Goal: Information Seeking & Learning: Learn about a topic

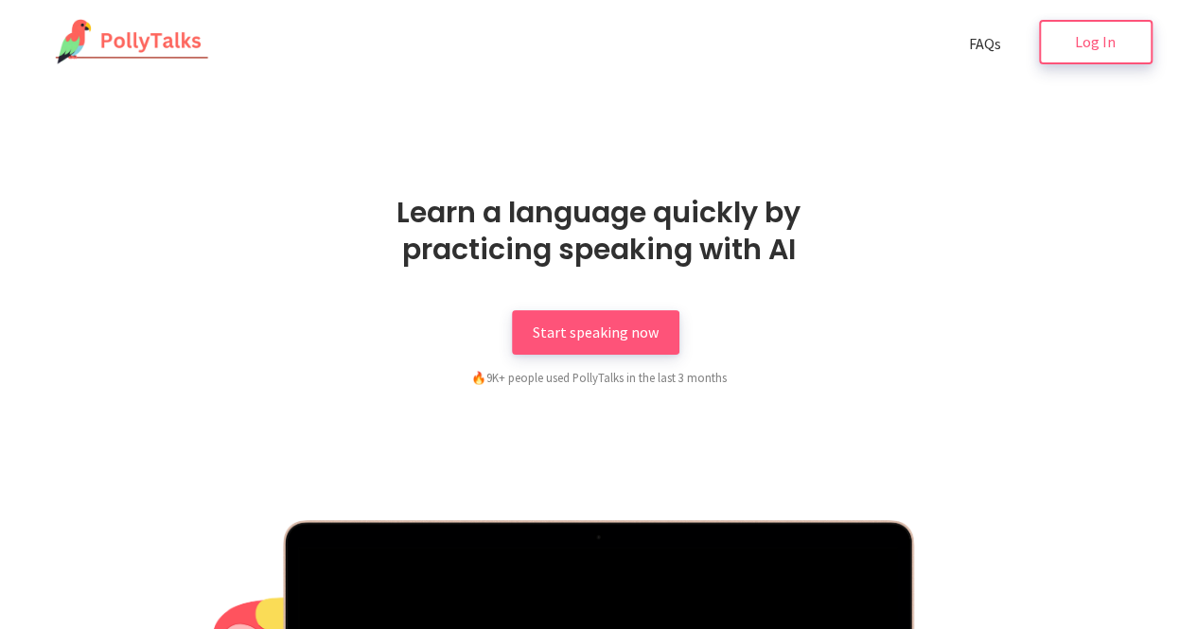
click at [1102, 41] on span "Log In" at bounding box center [1095, 41] width 41 height 19
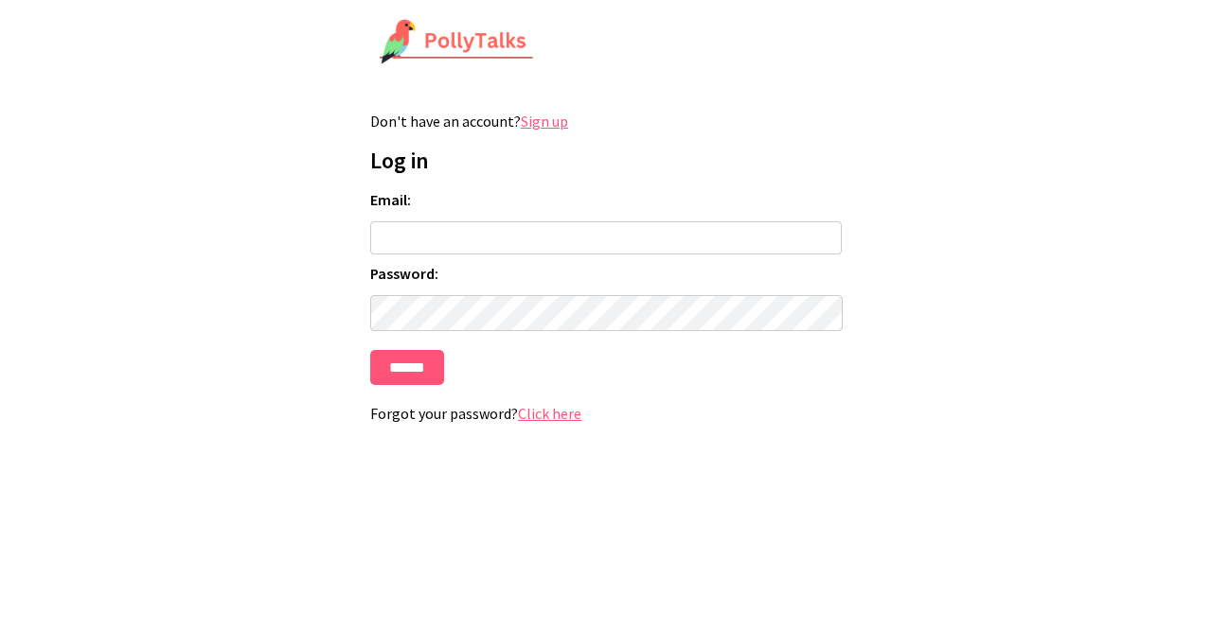
click at [703, 236] on input "Email:" at bounding box center [605, 237] width 471 height 33
type input "**********"
click at [426, 367] on input "******" at bounding box center [407, 367] width 74 height 35
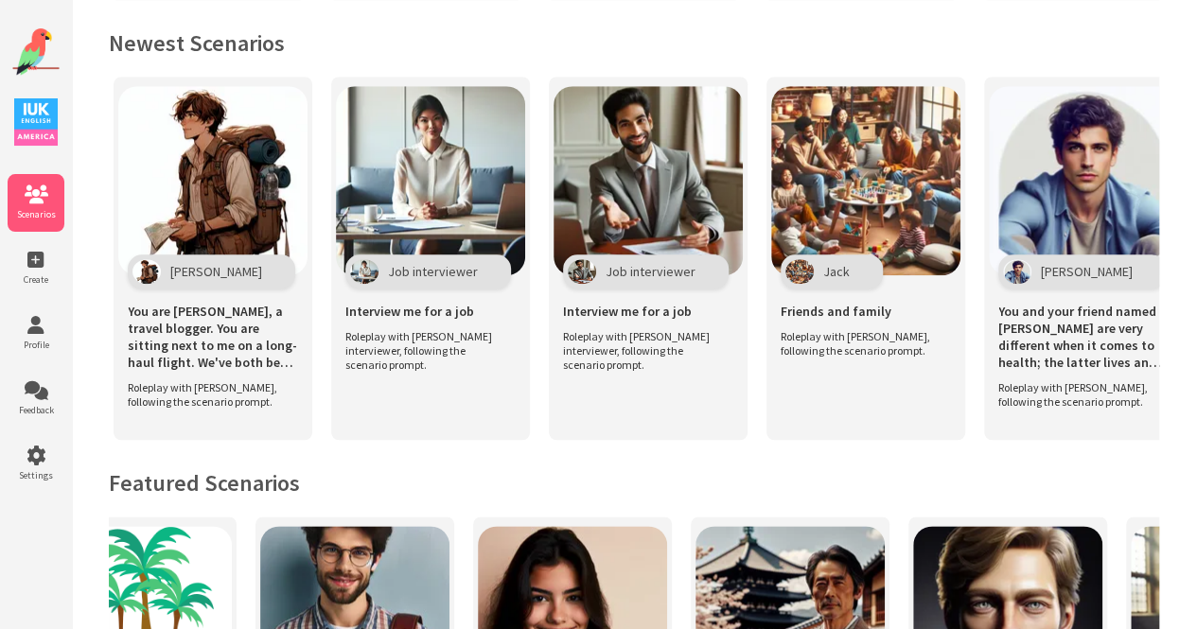
scroll to position [0, 6743]
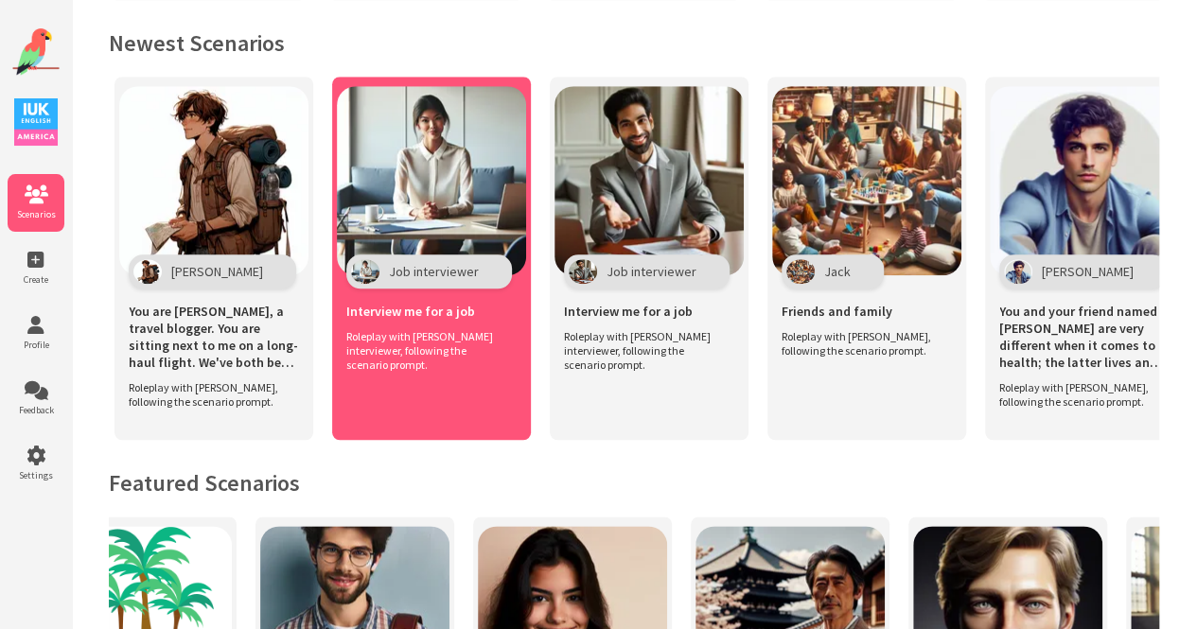
click at [438, 329] on span "Roleplay with Job interviewer, following the scenario prompt." at bounding box center [426, 350] width 161 height 43
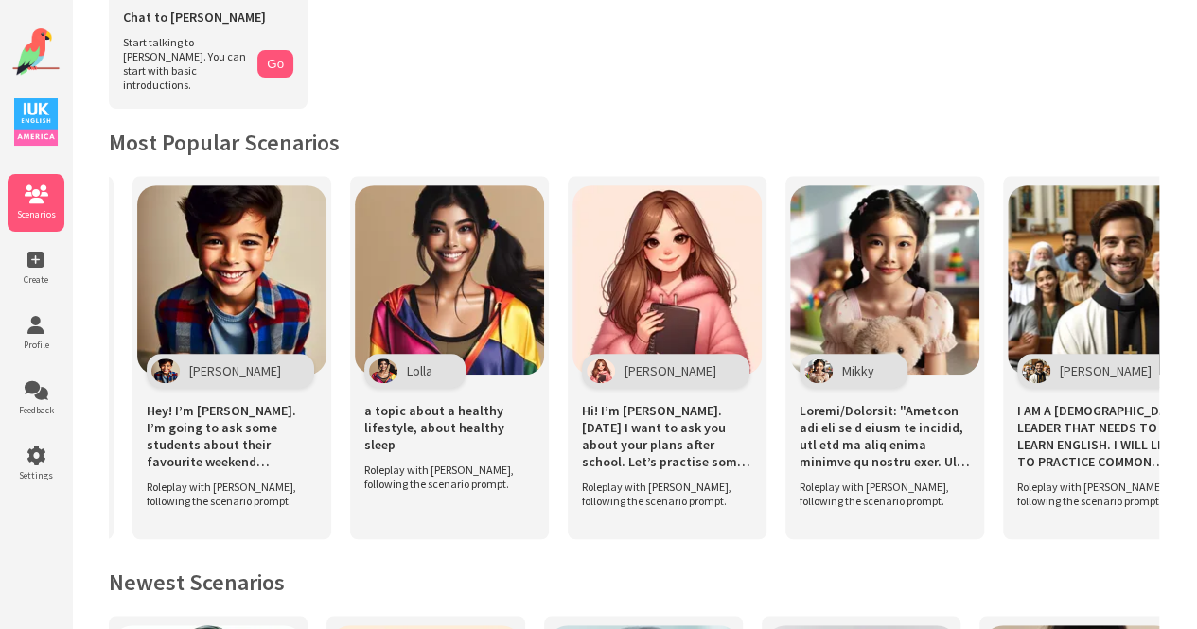
scroll to position [0, 16347]
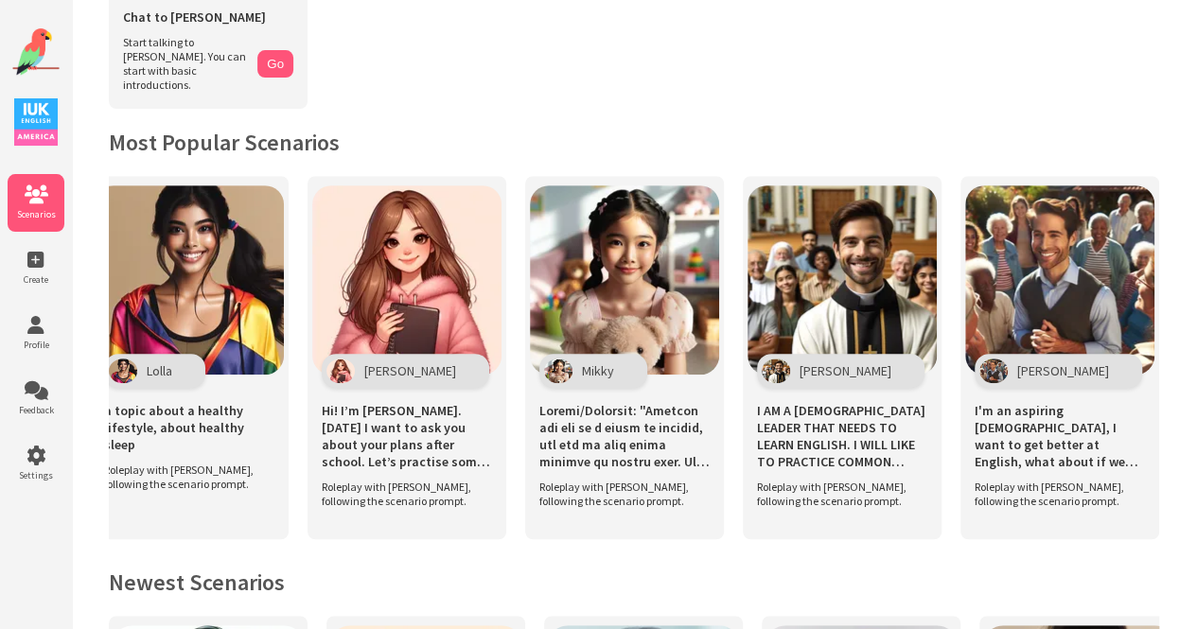
click at [543, 186] on img at bounding box center [624, 280] width 189 height 189
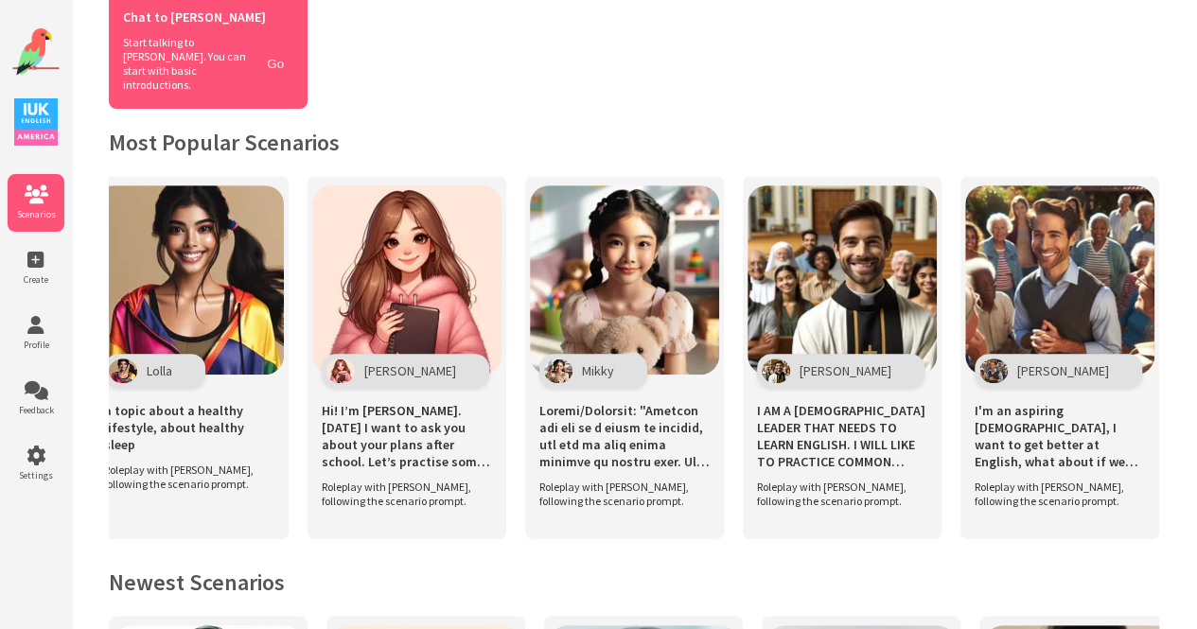
click at [271, 54] on button "Go" at bounding box center [275, 63] width 36 height 27
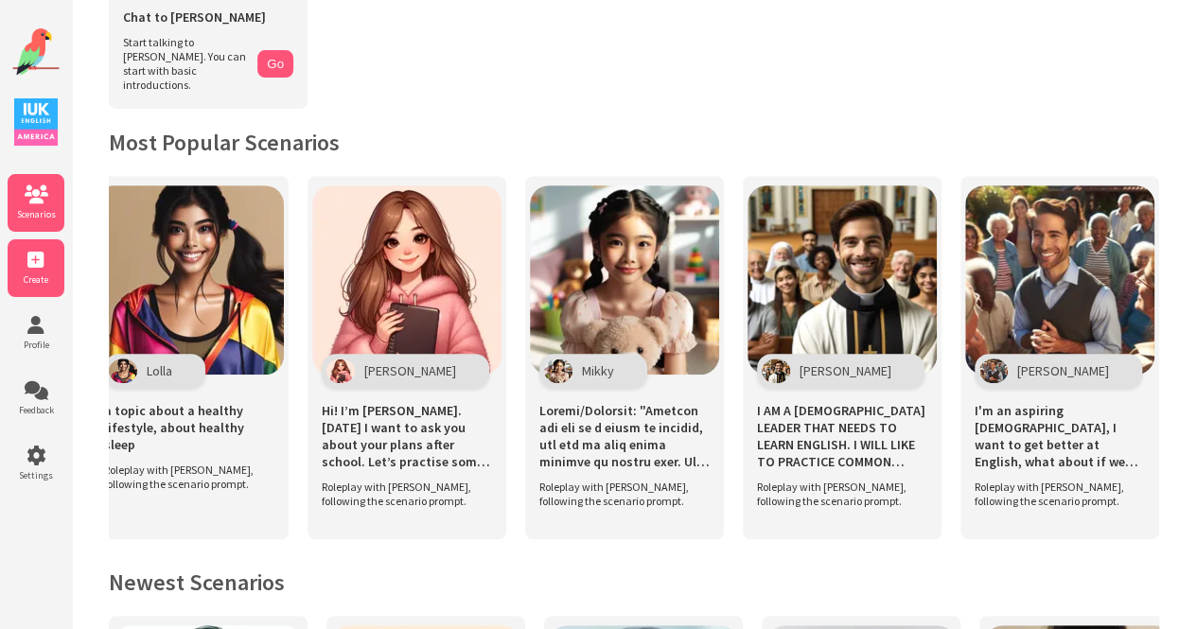
click at [45, 275] on span "Create" at bounding box center [36, 280] width 57 height 12
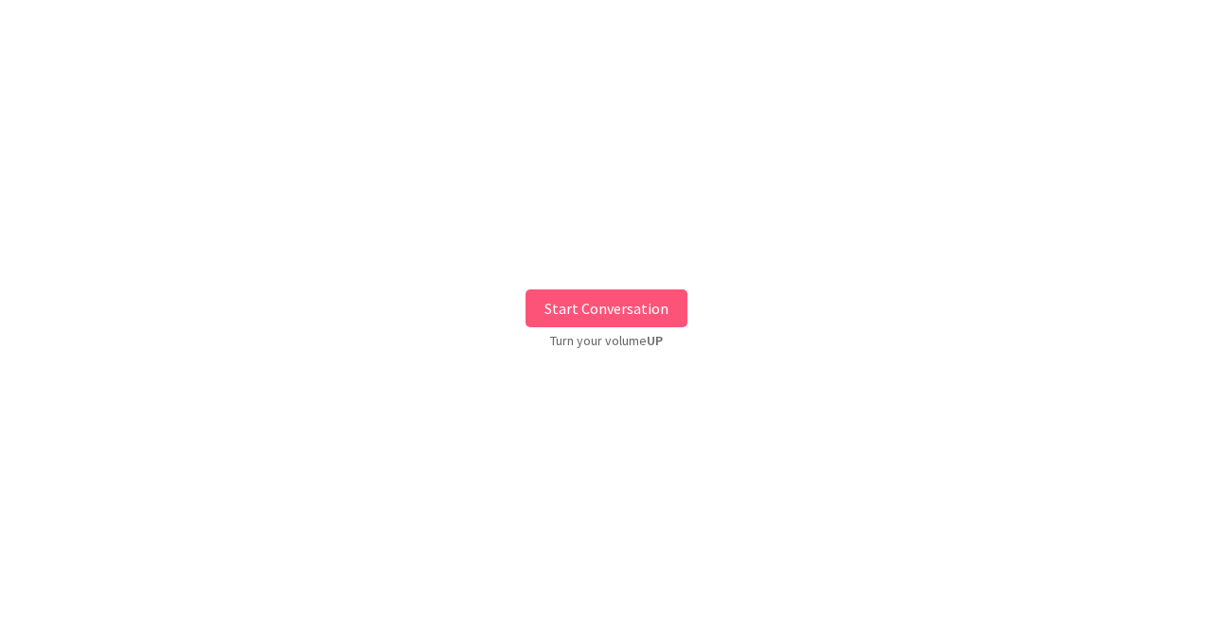
click at [612, 300] on button "Start Conversation" at bounding box center [606, 309] width 162 height 38
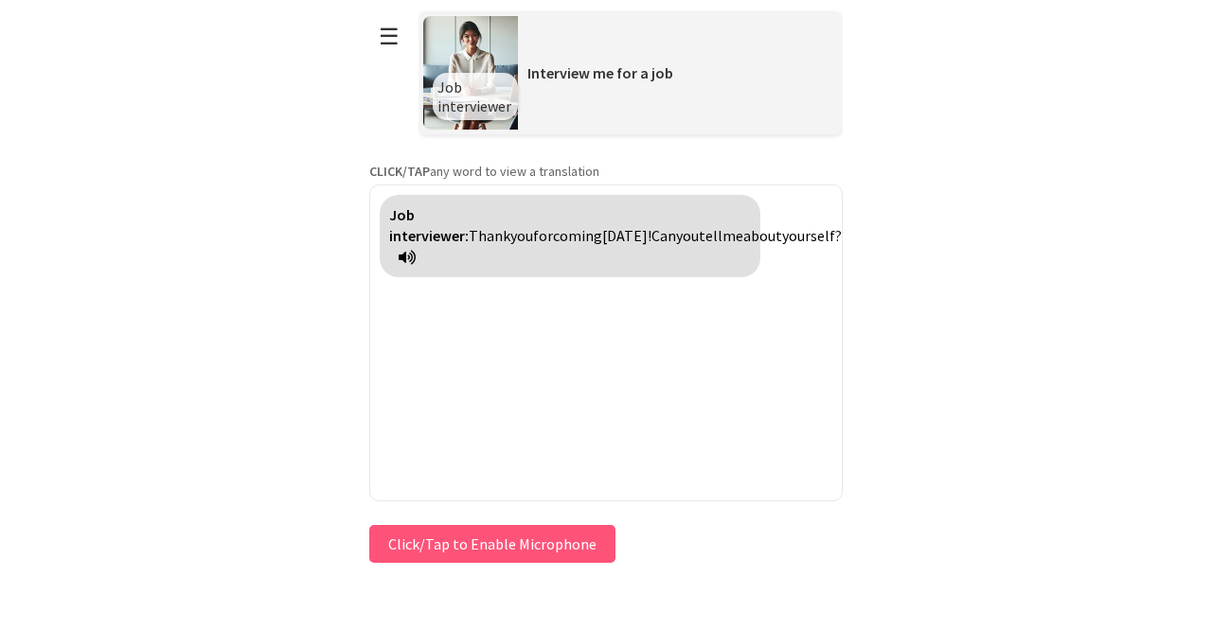
click at [545, 558] on button "Click/Tap to Enable Microphone" at bounding box center [492, 544] width 246 height 38
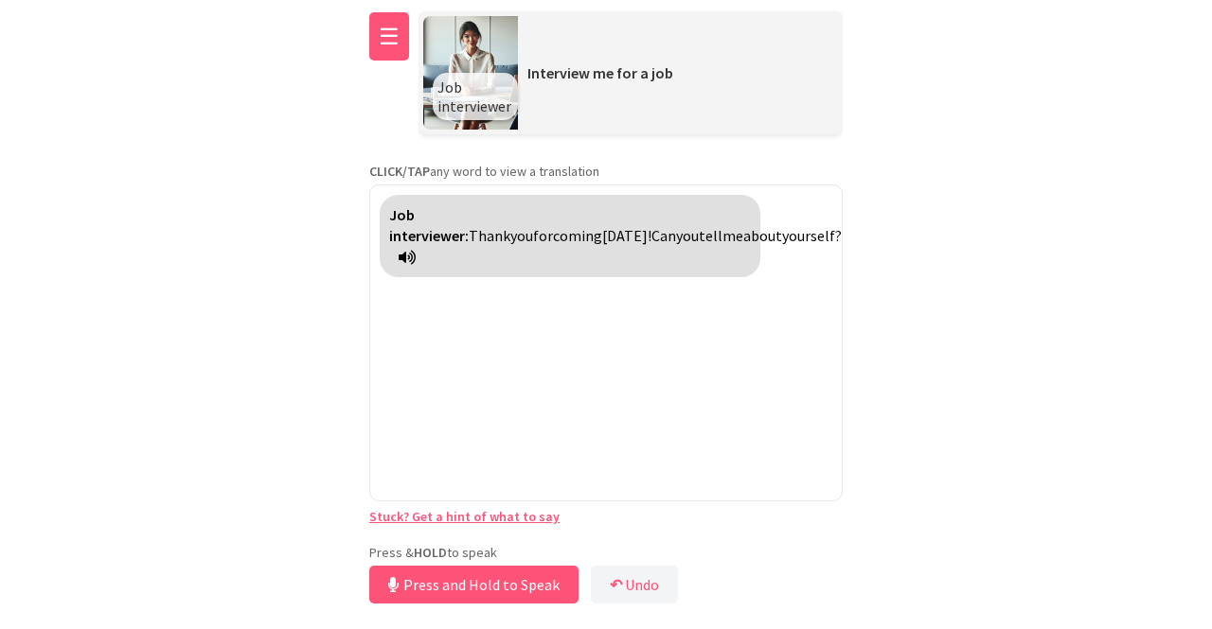
click at [387, 41] on button "☰" at bounding box center [389, 36] width 40 height 48
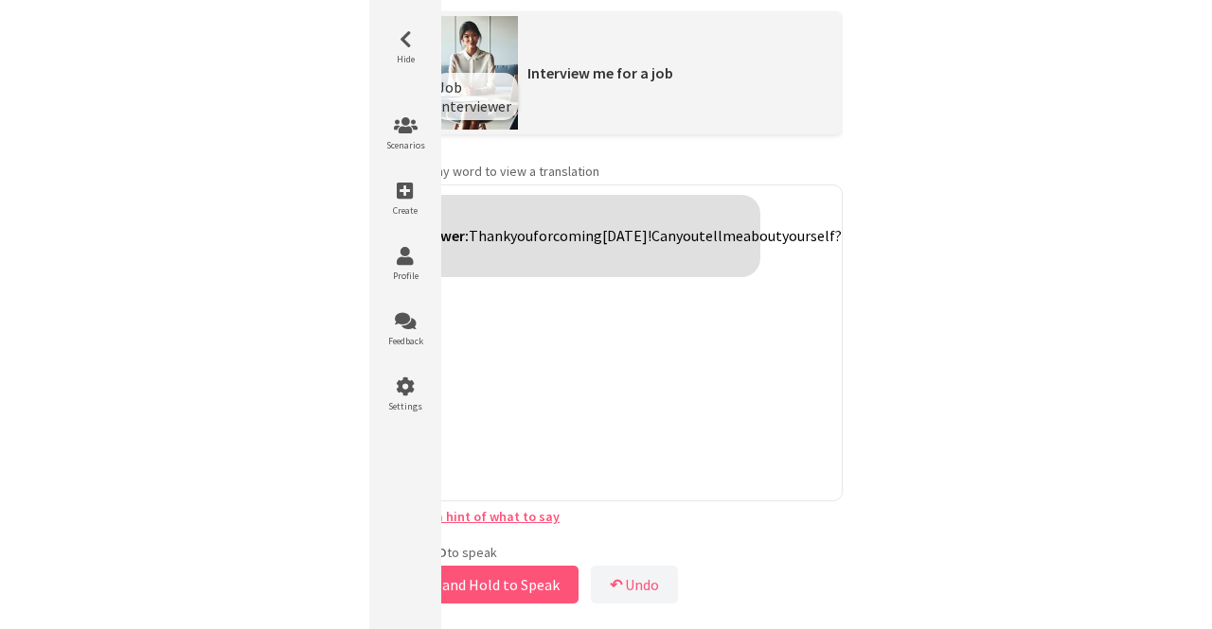
click at [587, 366] on div "Job interviewer: Thank you for coming today! Can you tell me about yourself?" at bounding box center [605, 343] width 473 height 317
click at [399, 32] on icon at bounding box center [405, 39] width 57 height 19
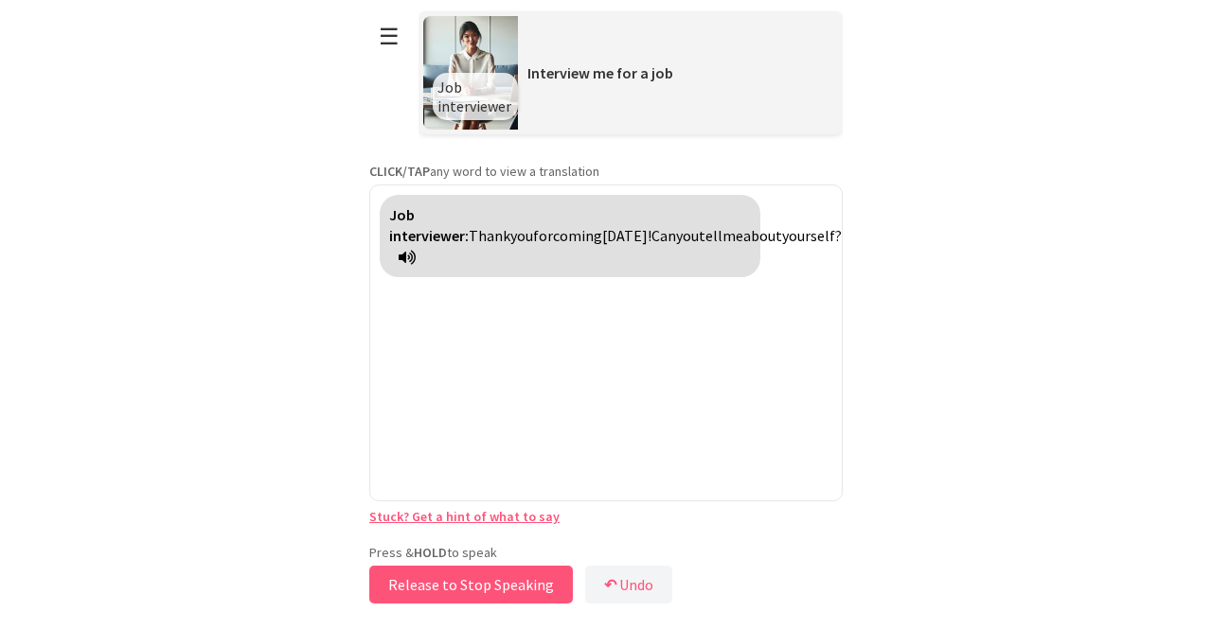
click at [532, 587] on button "Release to Stop Speaking" at bounding box center [471, 585] width 204 height 38
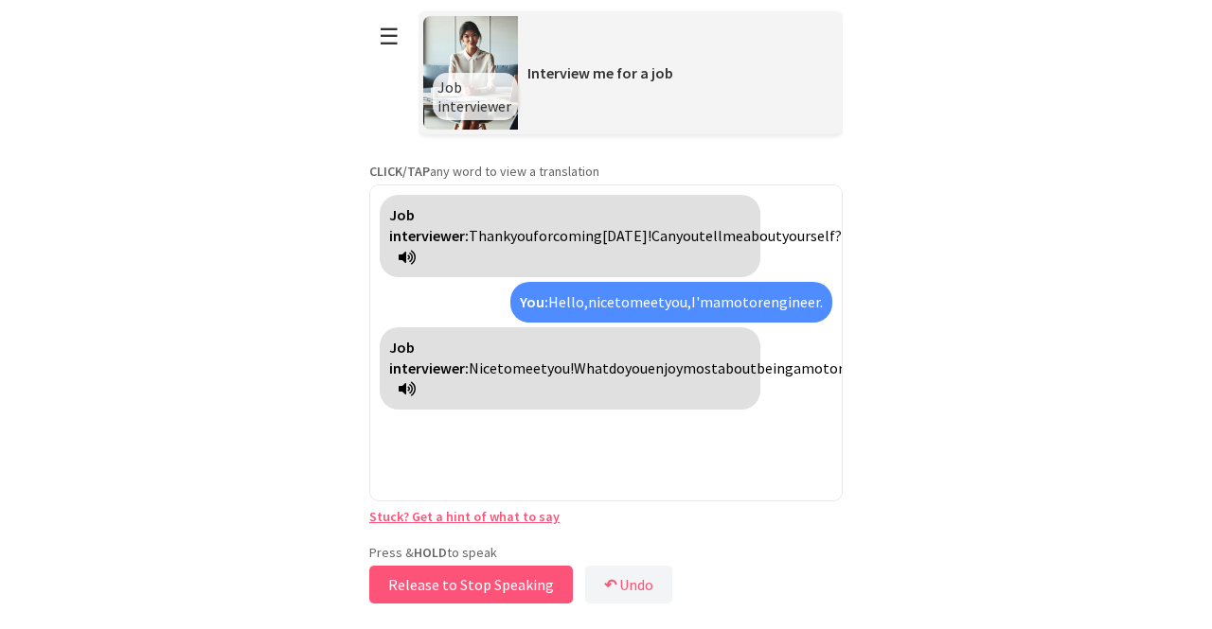
click at [532, 587] on button "Release to Stop Speaking" at bounding box center [471, 585] width 204 height 38
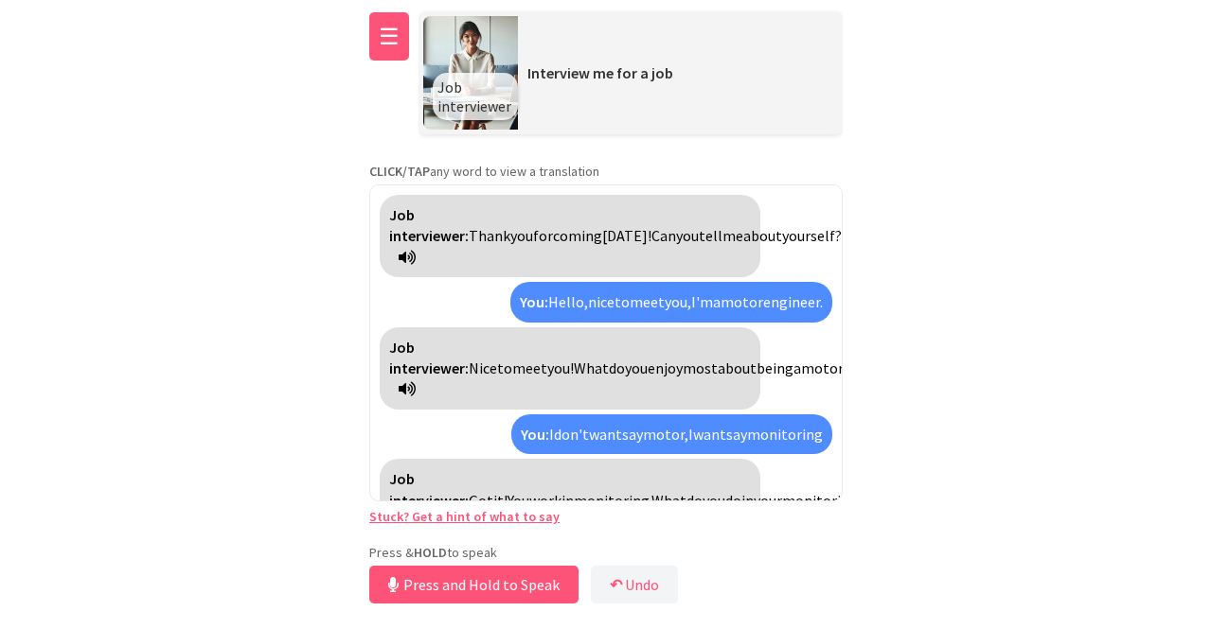
click at [390, 56] on button "☰" at bounding box center [389, 36] width 40 height 48
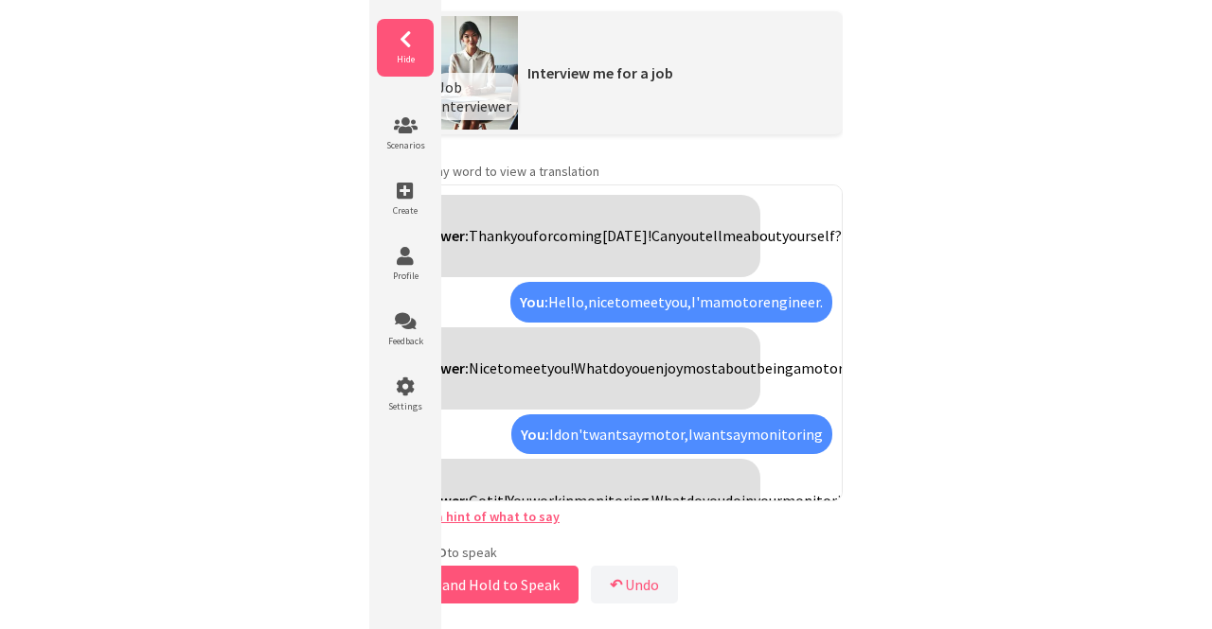
click at [393, 46] on icon at bounding box center [405, 39] width 57 height 19
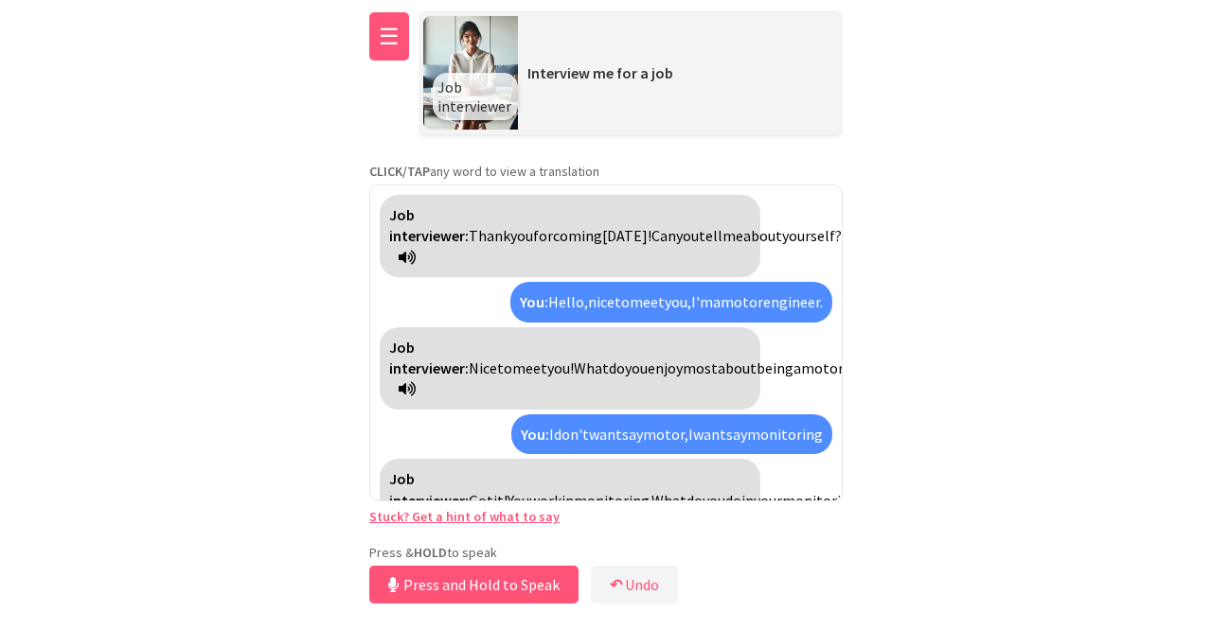
click at [388, 50] on button "☰" at bounding box center [389, 36] width 40 height 48
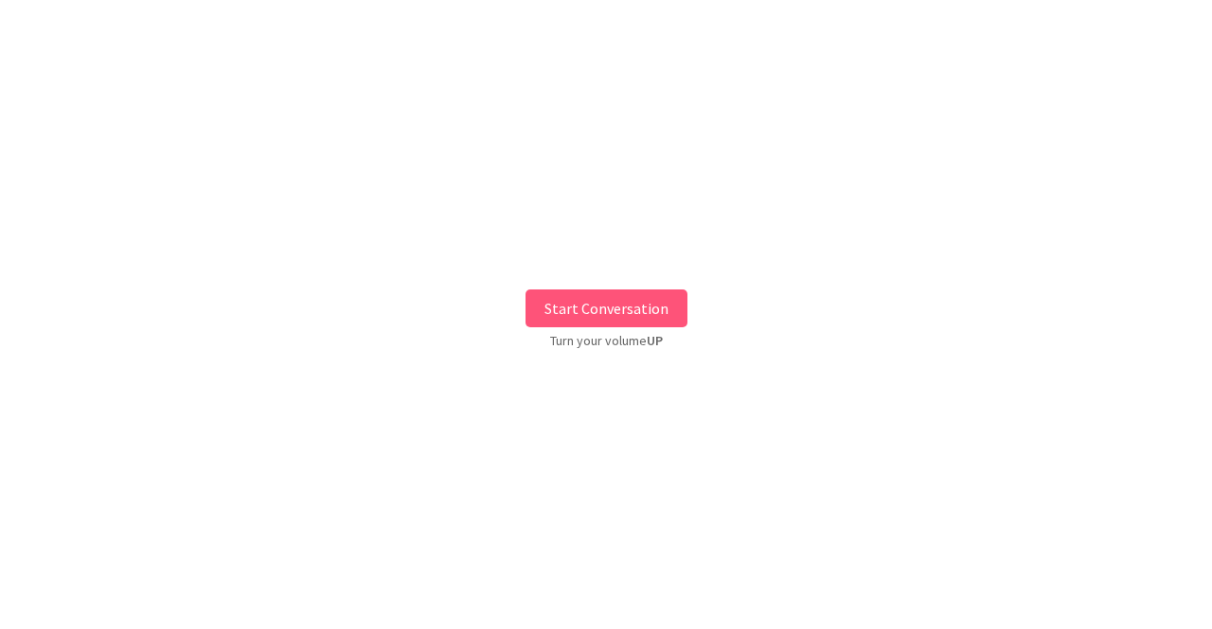
click at [643, 302] on button "Start Conversation" at bounding box center [606, 309] width 162 height 38
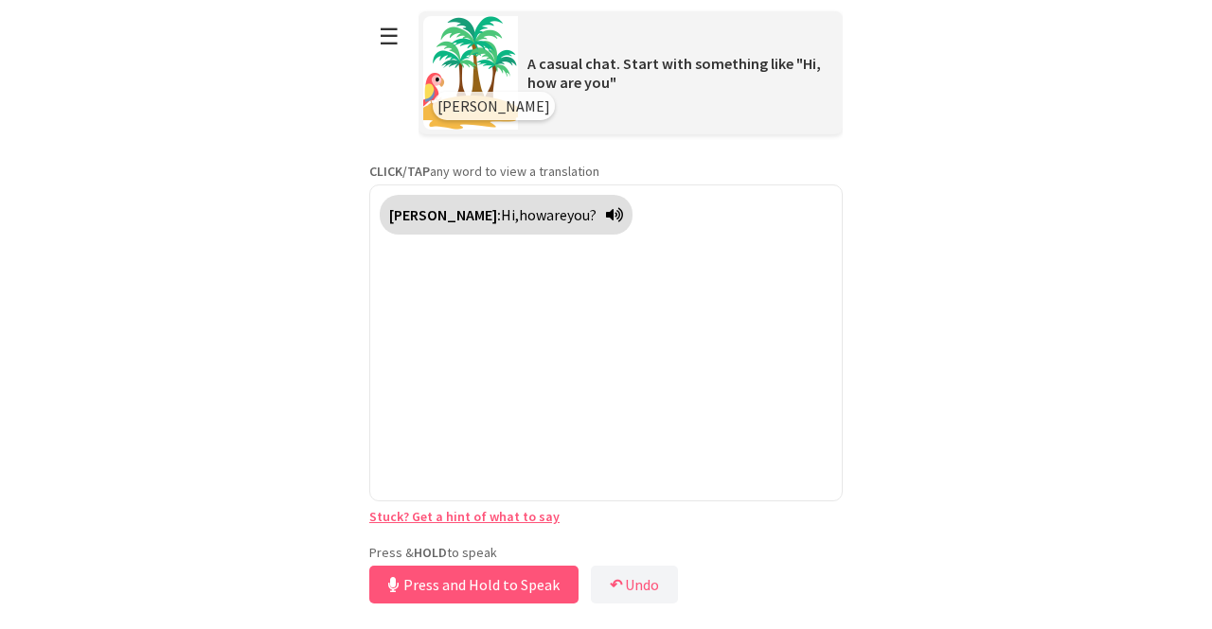
click at [529, 536] on div "**********" at bounding box center [605, 304] width 473 height 609
click at [523, 586] on button "Release to Stop Speaking" at bounding box center [471, 585] width 204 height 38
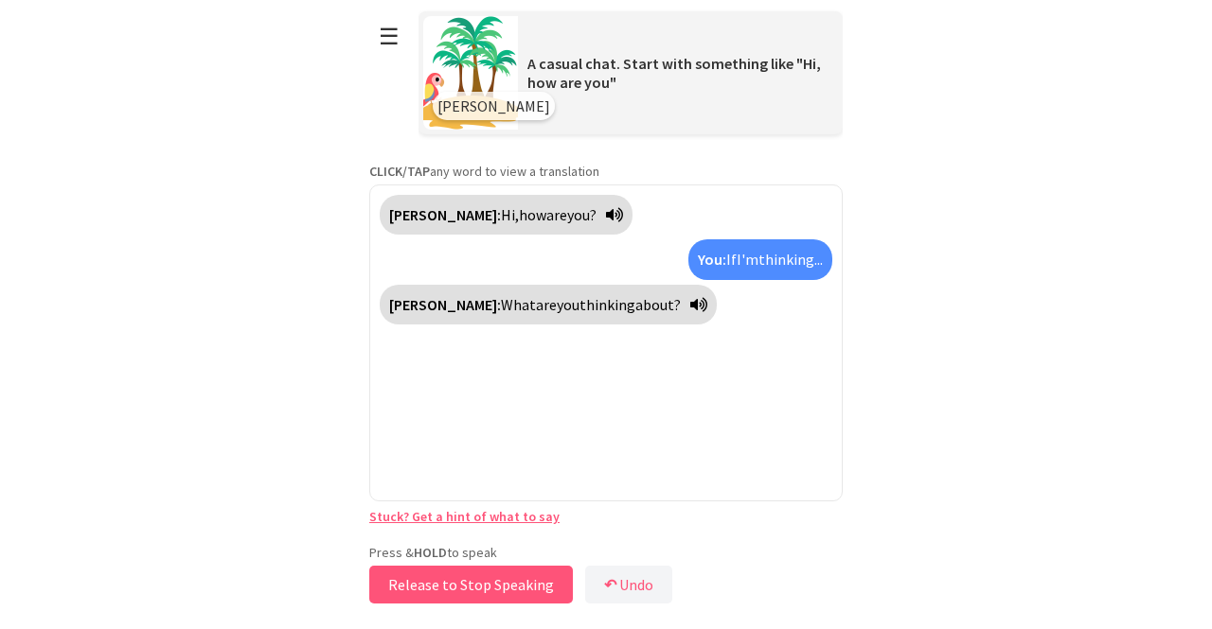
click at [523, 586] on button "Release to Stop Speaking" at bounding box center [471, 585] width 204 height 38
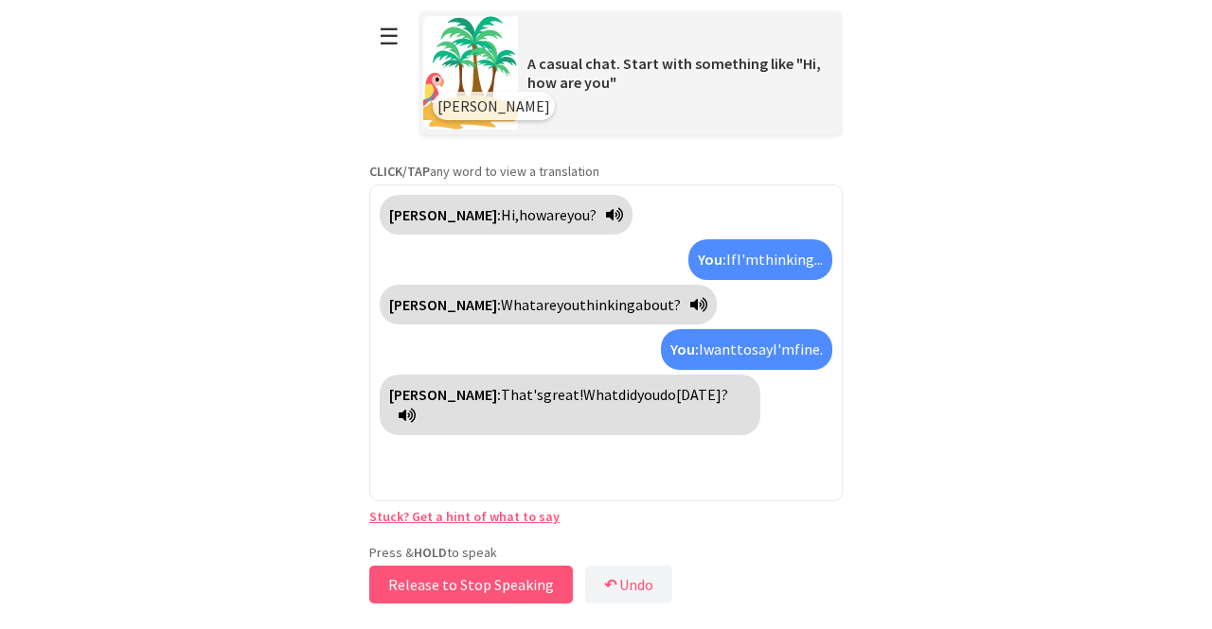
click at [519, 583] on button "Release to Stop Speaking" at bounding box center [471, 585] width 204 height 38
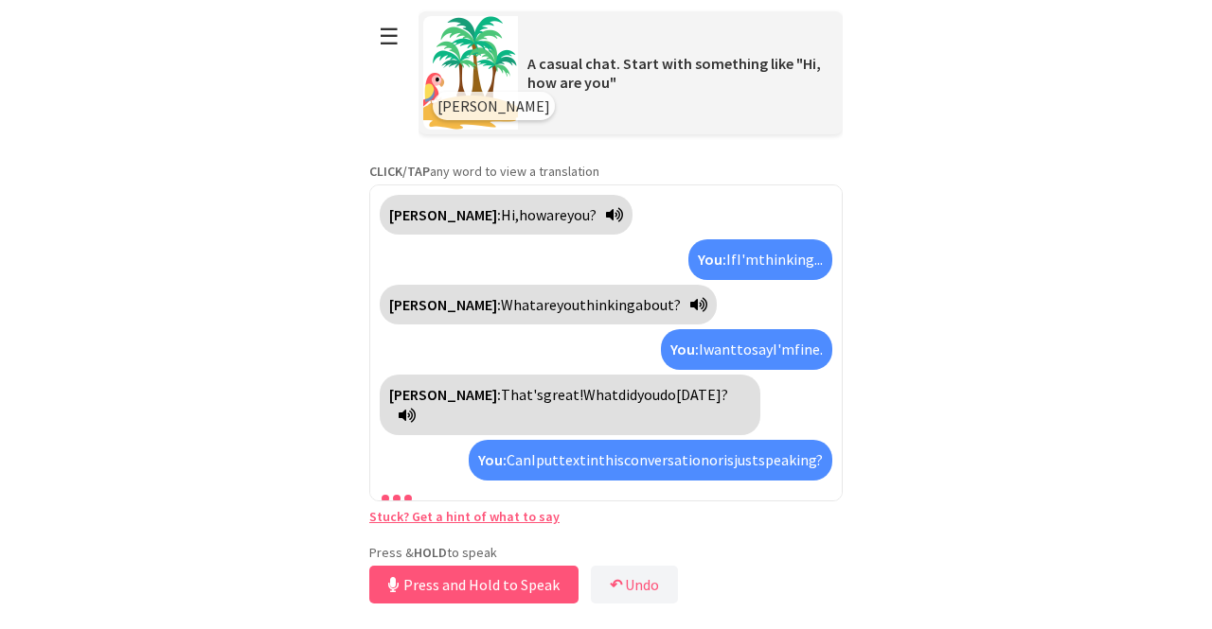
scroll to position [49, 0]
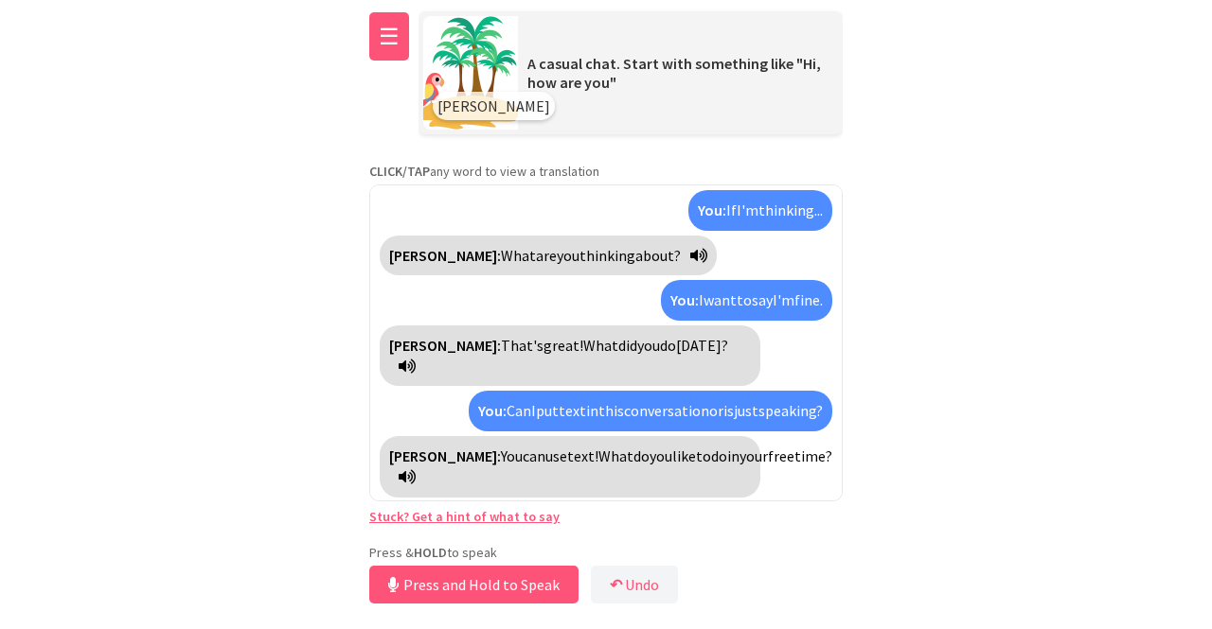
click at [386, 44] on button "☰" at bounding box center [389, 36] width 40 height 48
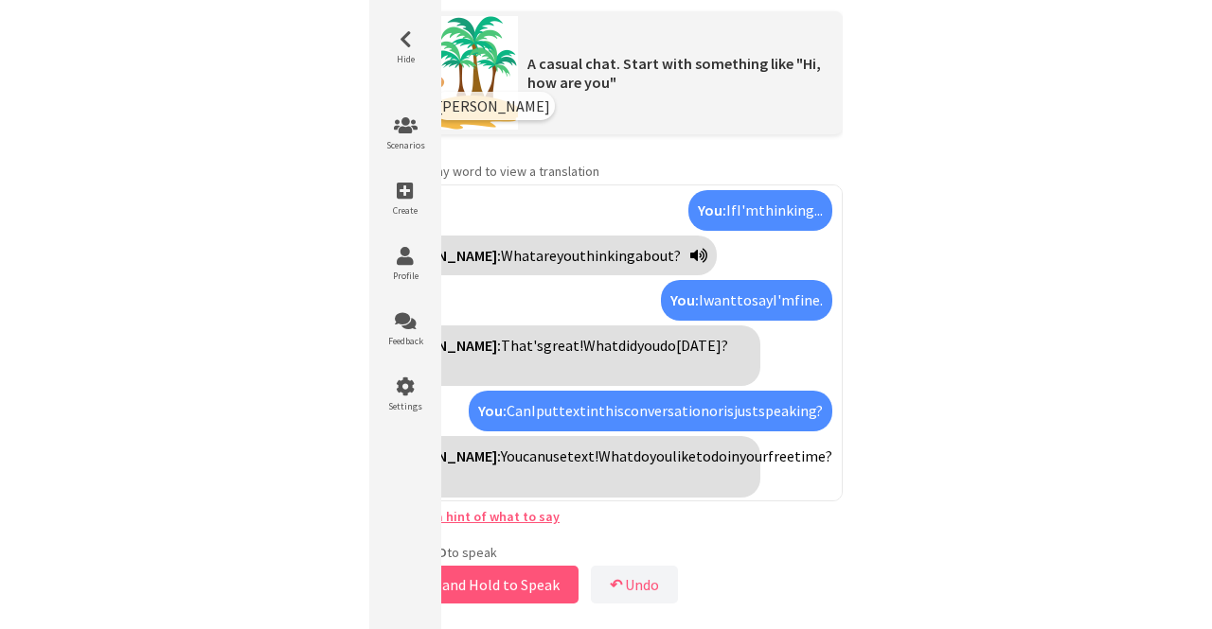
click at [400, 8] on div "Hide Scenarios Create Profile Feedback Settings" at bounding box center [405, 324] width 72 height 648
click at [399, 50] on li "Hide" at bounding box center [405, 48] width 57 height 58
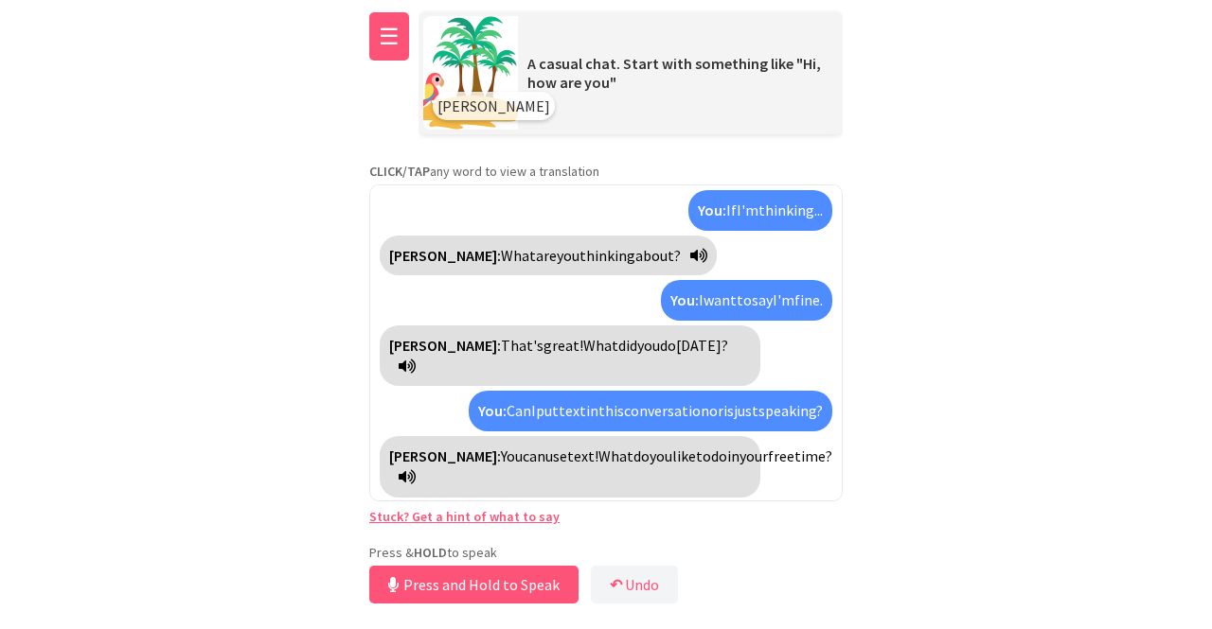
click at [389, 50] on button "☰" at bounding box center [389, 36] width 40 height 48
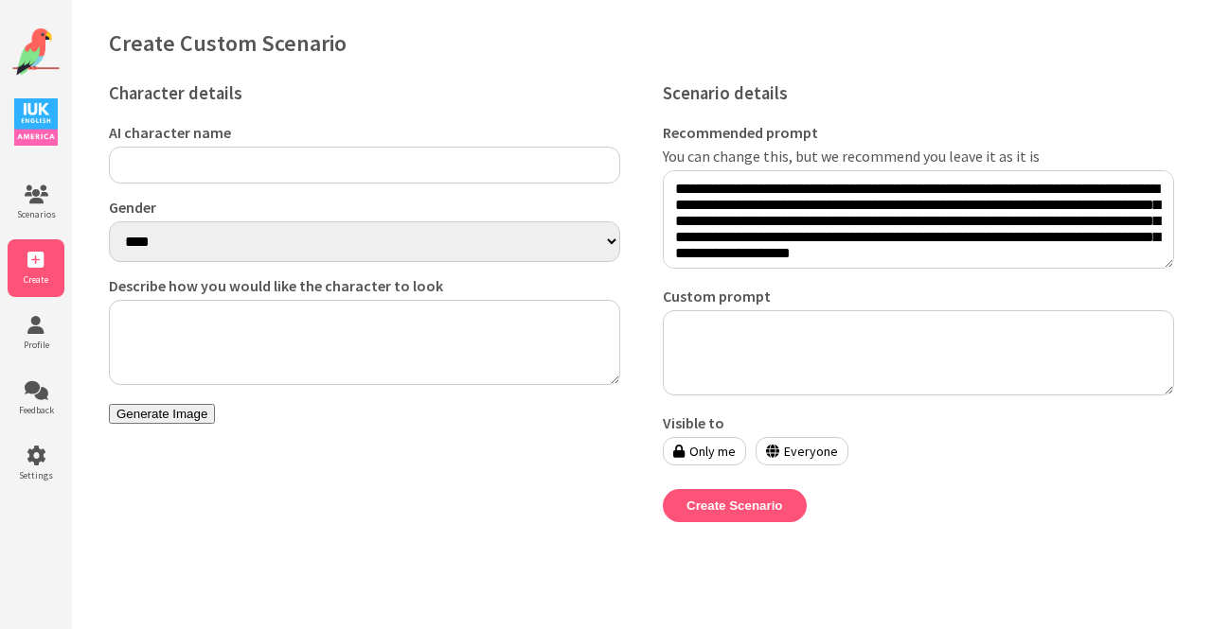
click at [469, 177] on input "AI character name" at bounding box center [364, 165] width 511 height 37
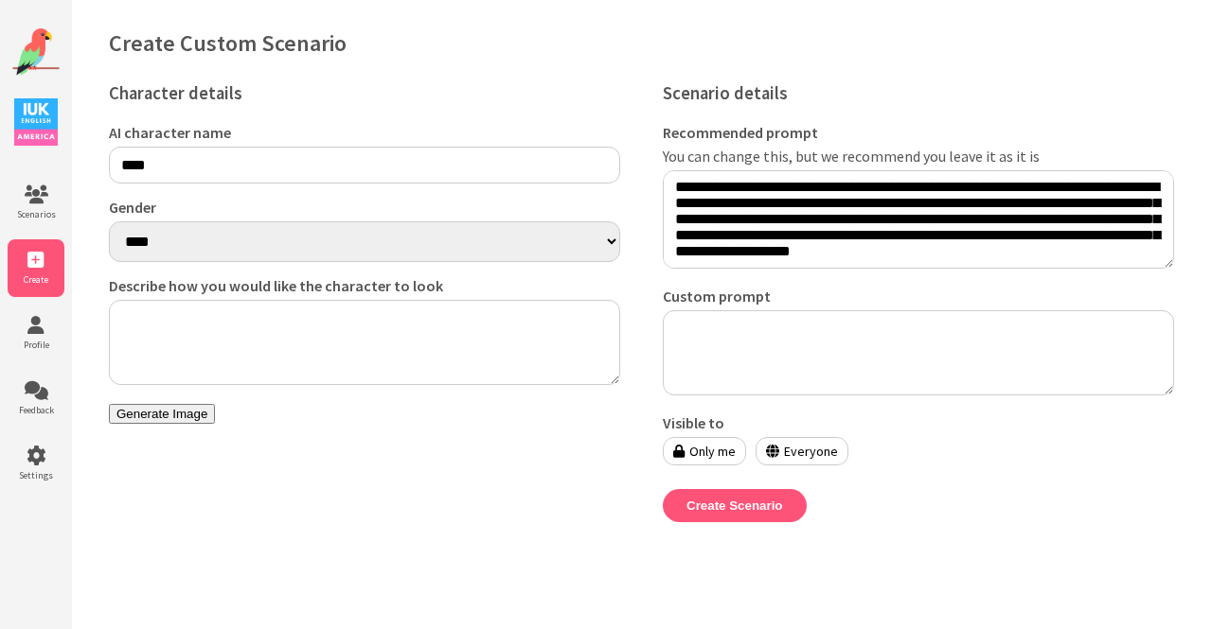
scroll to position [19, 0]
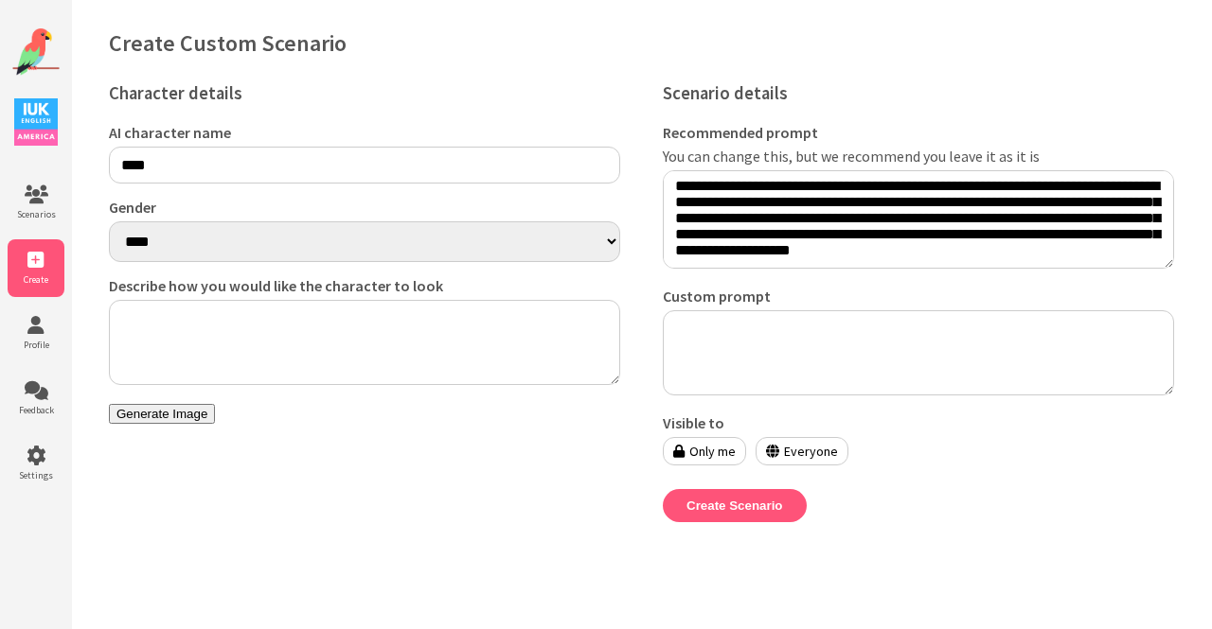
type input "****"
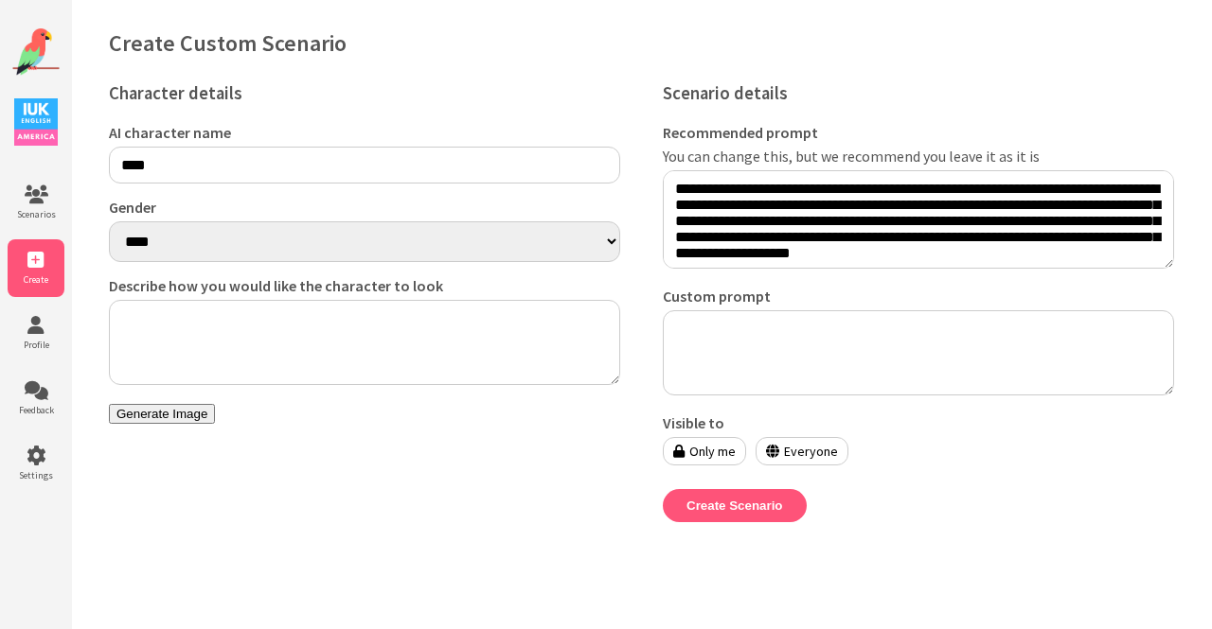
drag, startPoint x: 1107, startPoint y: 252, endPoint x: 641, endPoint y: 126, distance: 483.3
click at [641, 126] on div "Character details AI character name **** Gender **** ****** Describe how you wo…" at bounding box center [641, 307] width 1065 height 469
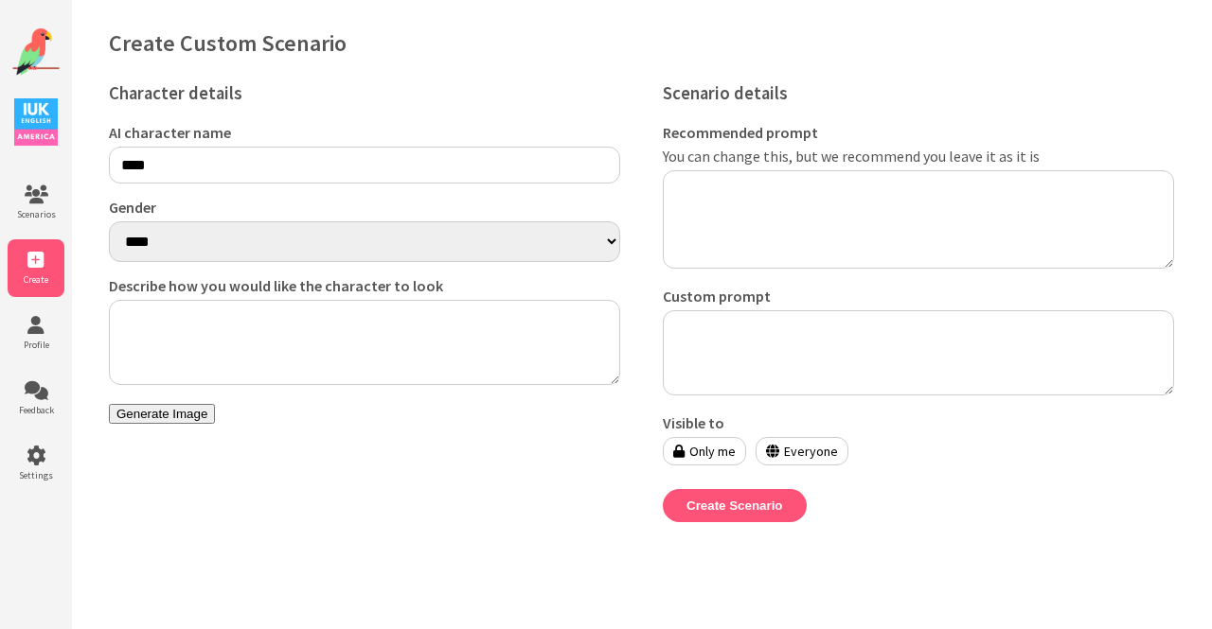
click at [841, 357] on textarea "Custom prompt" at bounding box center [918, 352] width 511 height 85
paste textarea "**********"
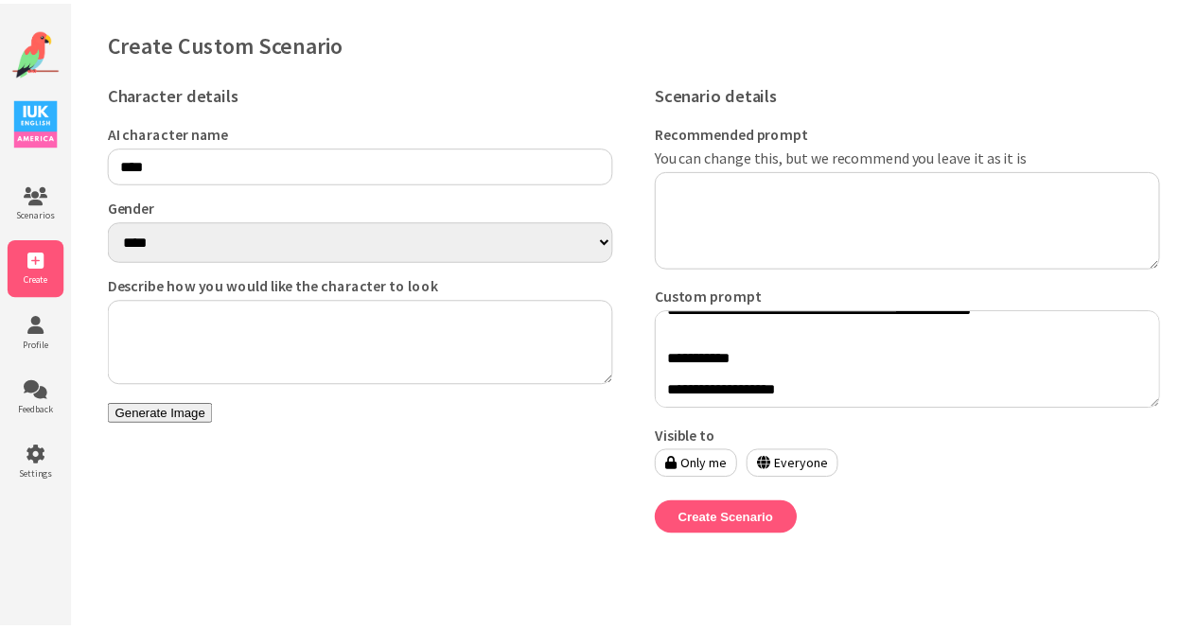
scroll to position [567, 0]
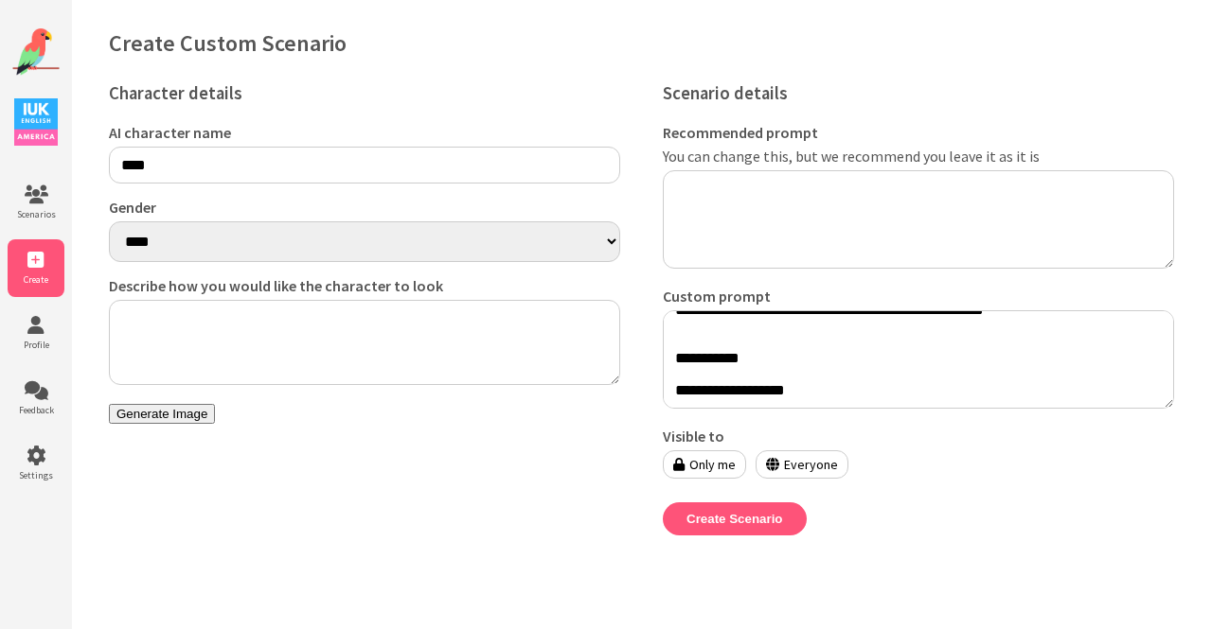
type textarea "**********"
click at [700, 469] on label "Only me" at bounding box center [704, 465] width 83 height 28
click at [702, 471] on label "Only me" at bounding box center [704, 465] width 83 height 28
click at [674, 463] on icon at bounding box center [678, 464] width 11 height 13
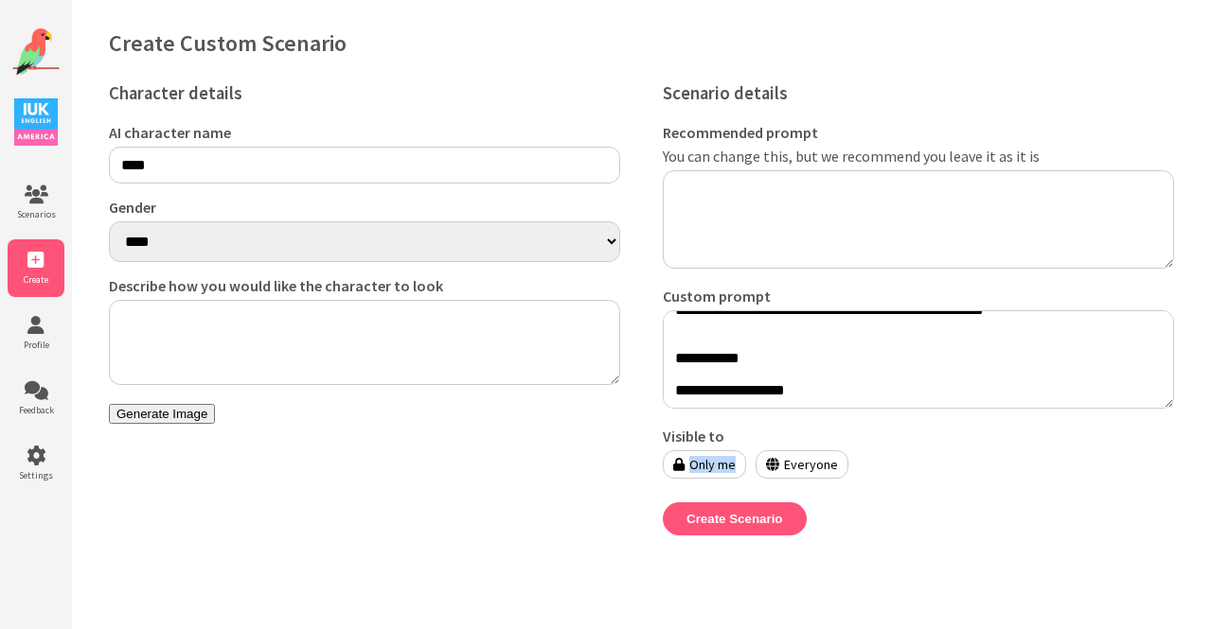
click at [674, 463] on icon at bounding box center [678, 464] width 11 height 13
click at [717, 472] on label "Only me" at bounding box center [704, 465] width 83 height 28
click at [786, 469] on label "Everyone" at bounding box center [801, 465] width 93 height 28
click at [717, 463] on label "Only me" at bounding box center [704, 465] width 83 height 28
click at [731, 529] on button "Create Scenario" at bounding box center [735, 519] width 144 height 33
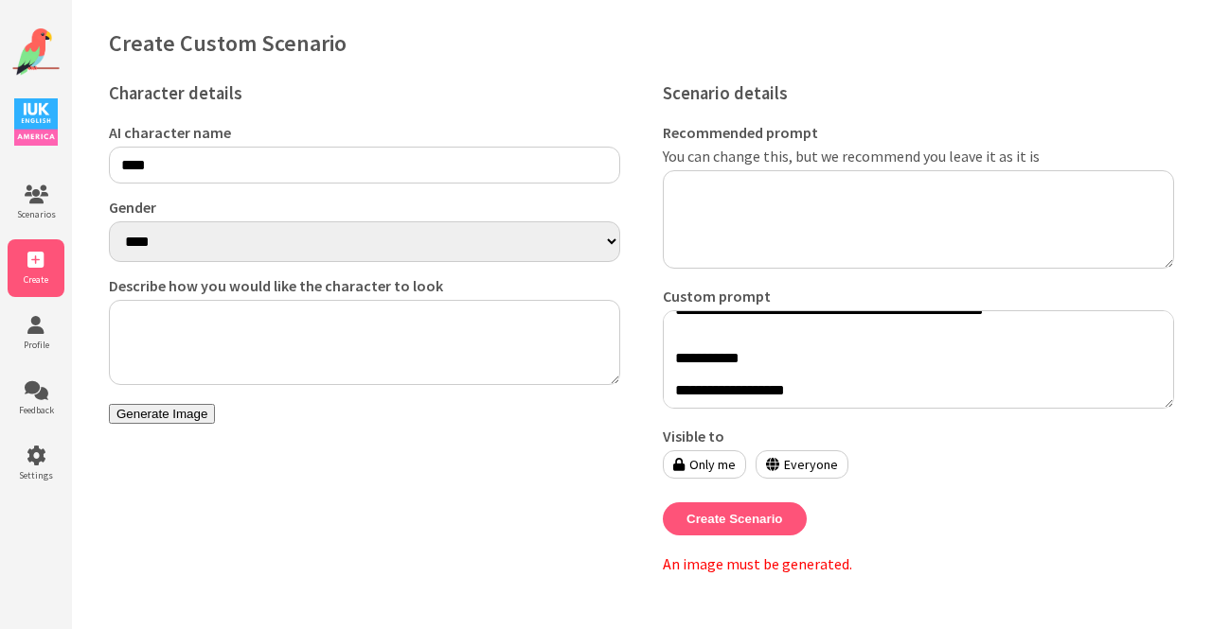
click at [185, 345] on textarea "Describe how you would like the character to look" at bounding box center [364, 342] width 511 height 85
click at [208, 329] on textarea "Describe how you would like the character to look" at bounding box center [364, 342] width 511 height 85
type textarea "**********"
click at [179, 424] on button "Generate Image" at bounding box center [162, 414] width 106 height 20
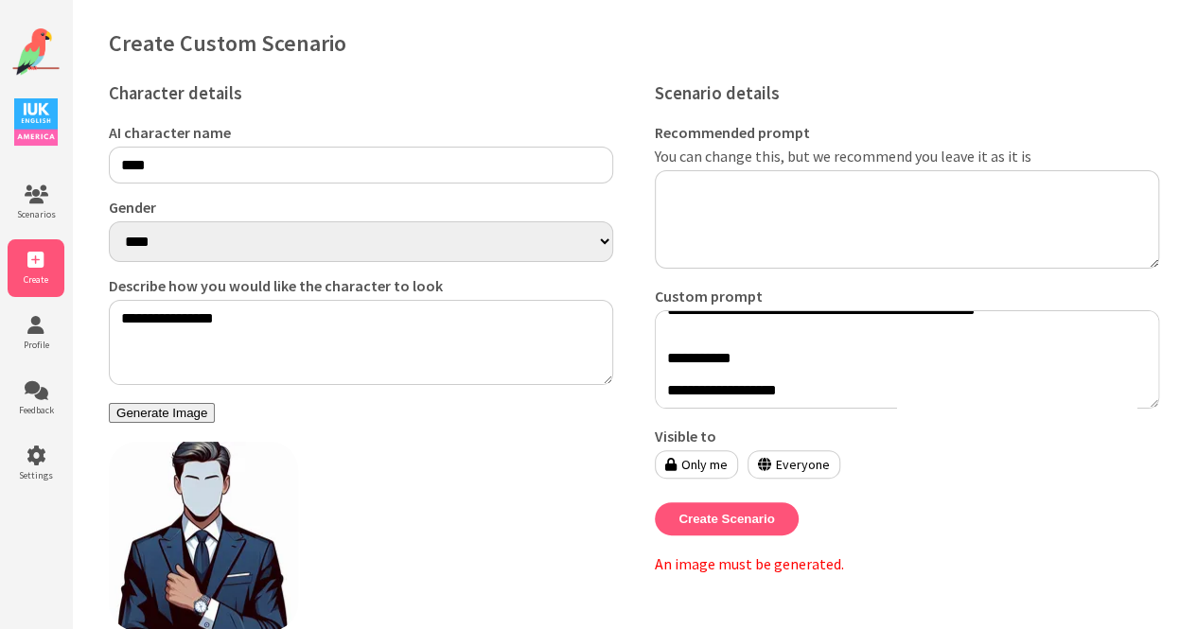
scroll to position [91, 0]
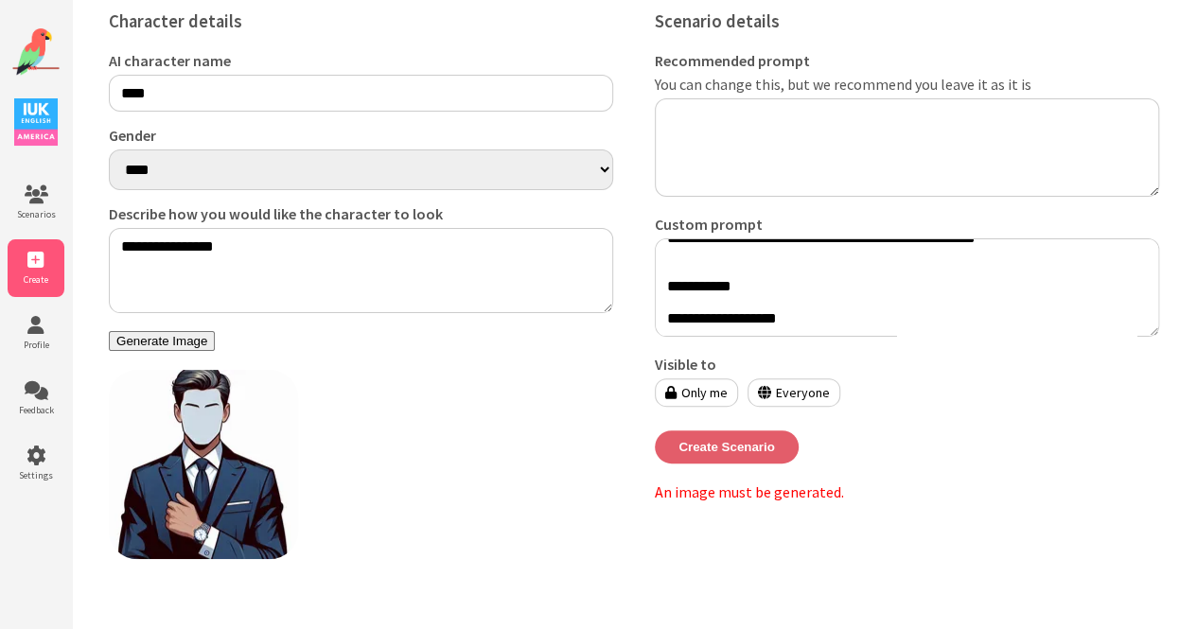
click at [762, 439] on button "Create Scenario" at bounding box center [727, 447] width 144 height 33
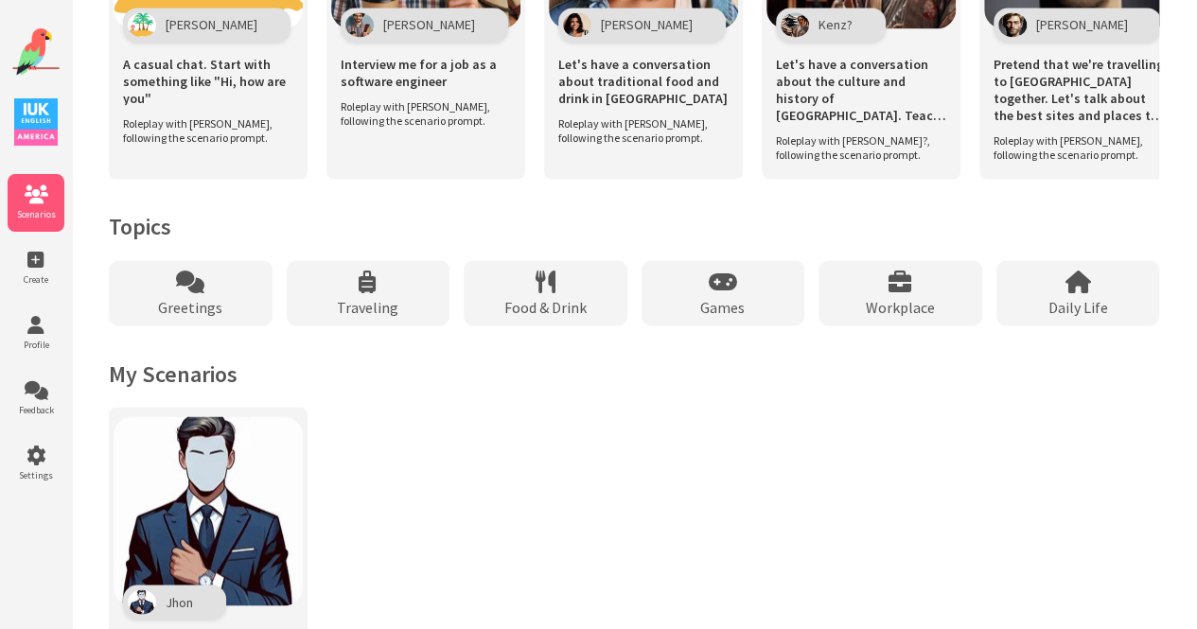
scroll to position [1737, 0]
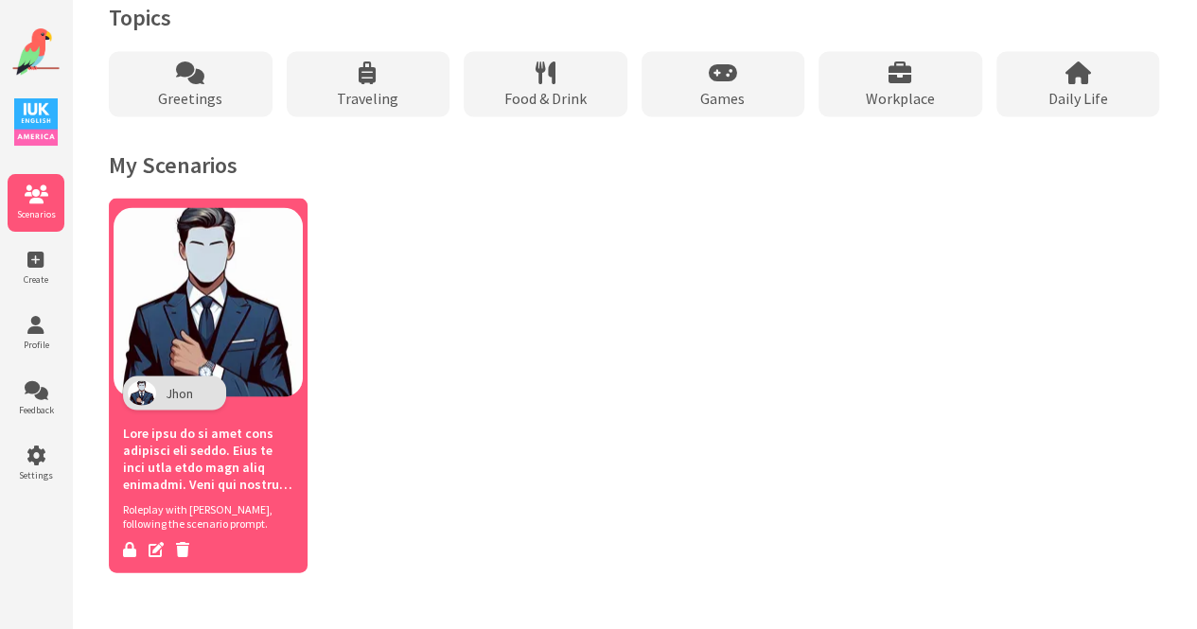
click at [217, 306] on img at bounding box center [208, 301] width 189 height 189
click at [186, 545] on icon at bounding box center [182, 548] width 13 height 15
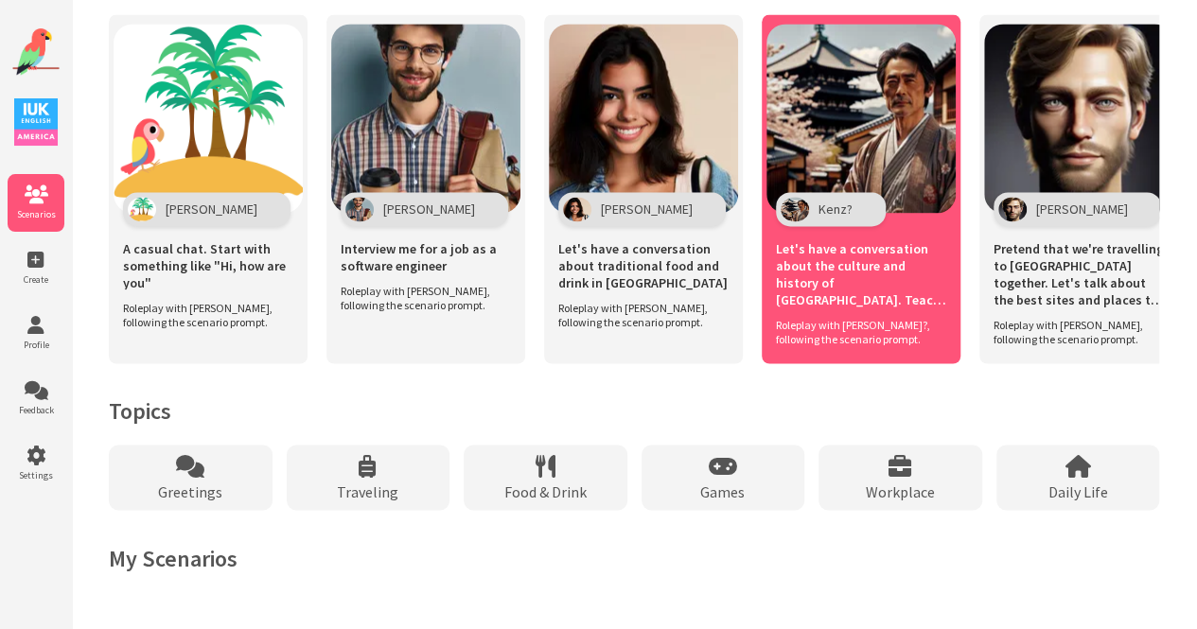
scroll to position [1341, 0]
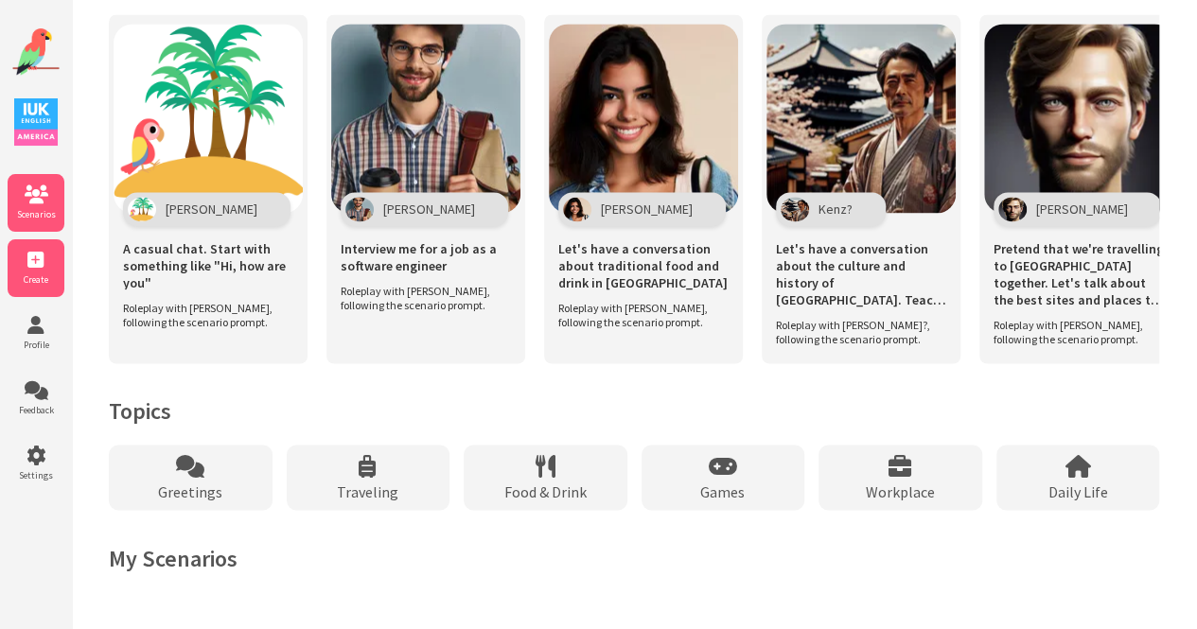
click at [43, 283] on span "Create" at bounding box center [36, 280] width 57 height 12
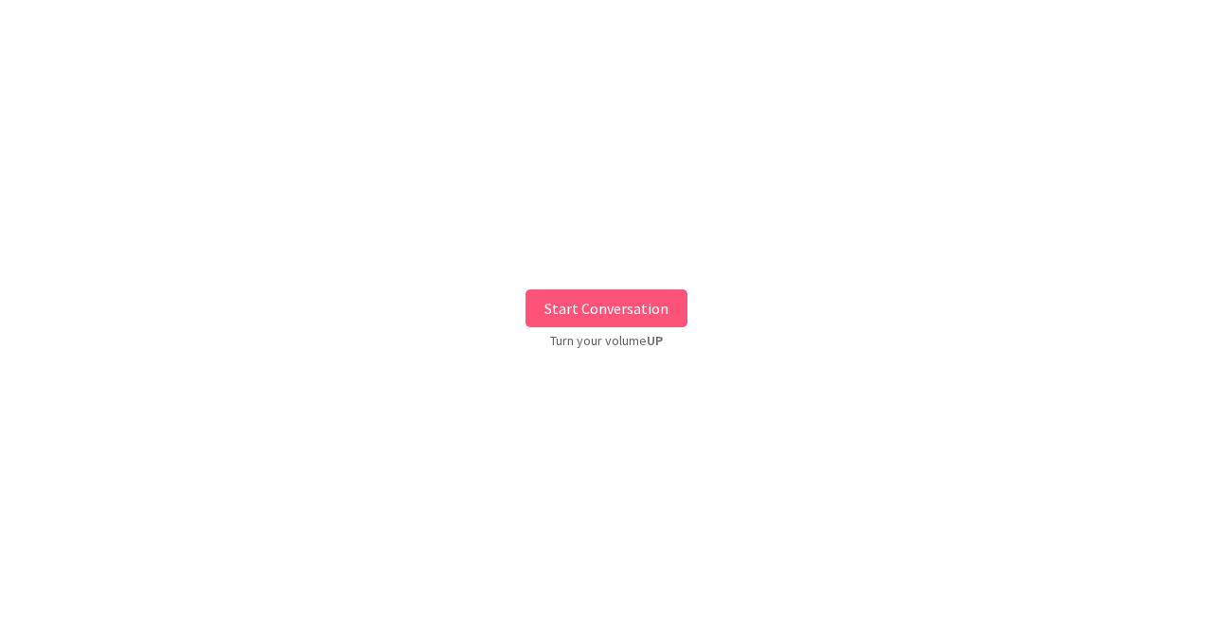
click at [631, 310] on button "Start Conversation" at bounding box center [606, 309] width 162 height 38
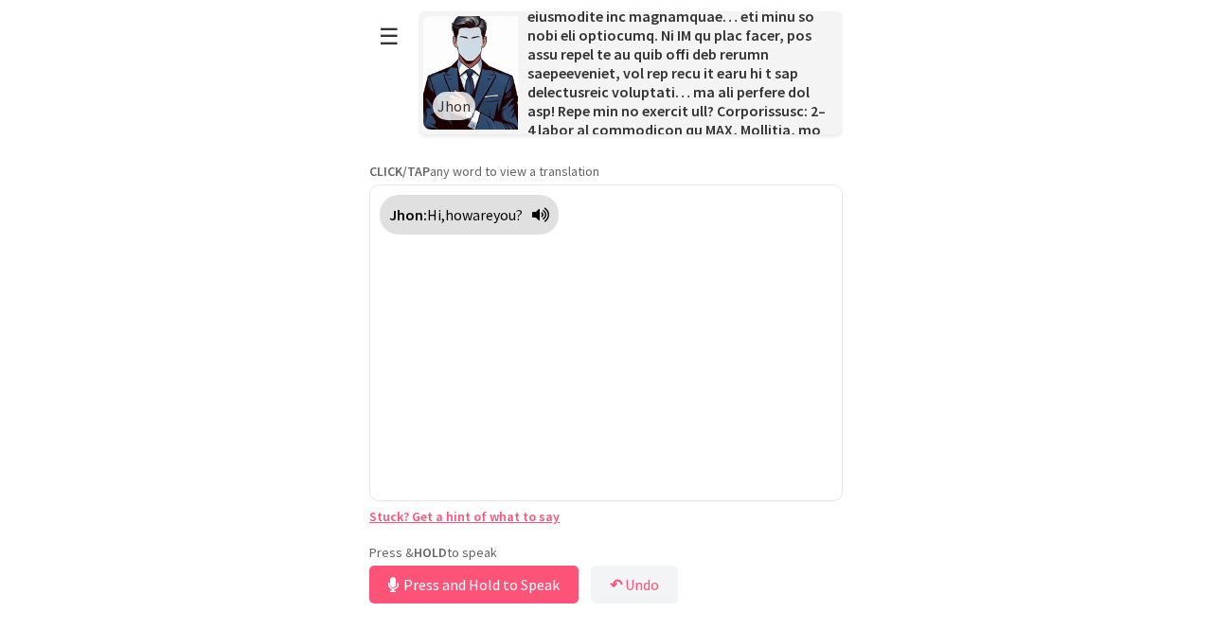
click at [510, 535] on div "**********" at bounding box center [605, 304] width 473 height 609
click at [507, 573] on button "Release to Stop Speaking" at bounding box center [471, 585] width 204 height 38
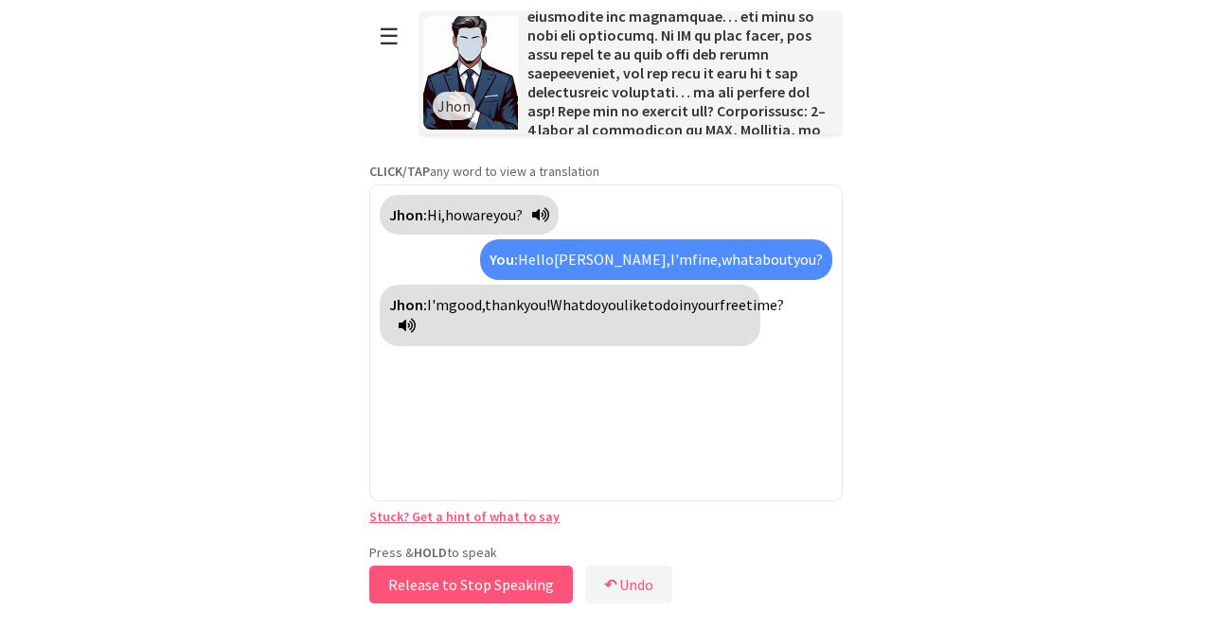
click at [498, 576] on button "Release to Stop Speaking" at bounding box center [471, 585] width 204 height 38
click at [498, 576] on button "Release to Stop Speaking" at bounding box center [465, 585] width 204 height 38
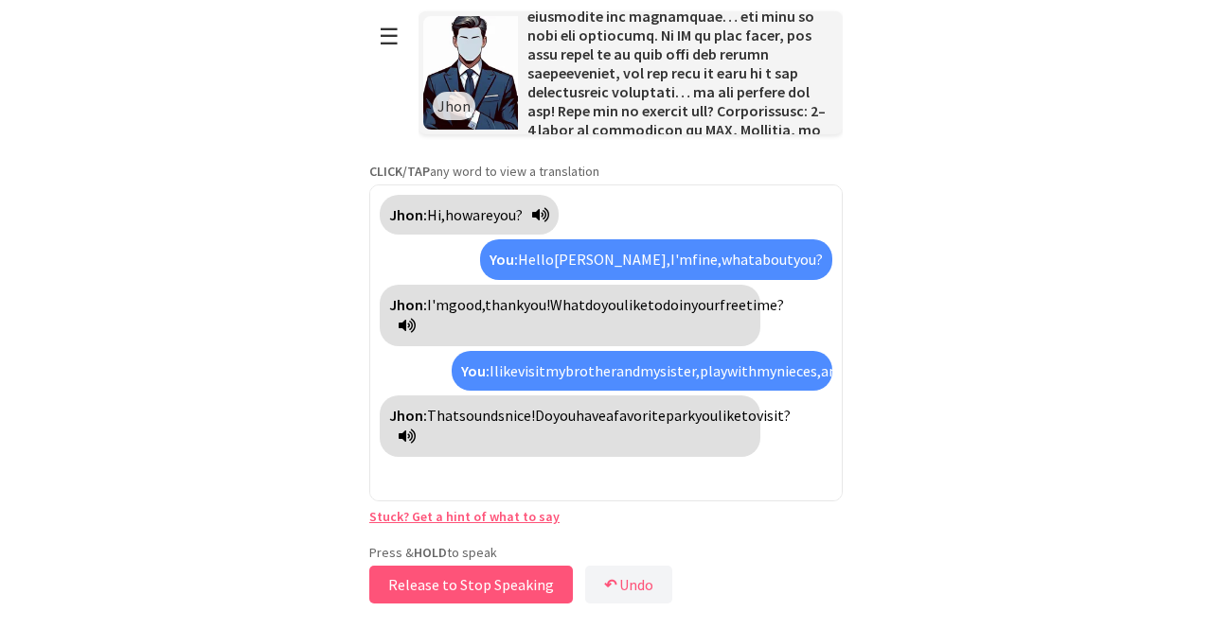
click at [498, 576] on button "Release to Stop Speaking" at bounding box center [471, 585] width 204 height 38
click at [498, 576] on button "Release to Stop Speaking" at bounding box center [465, 585] width 204 height 38
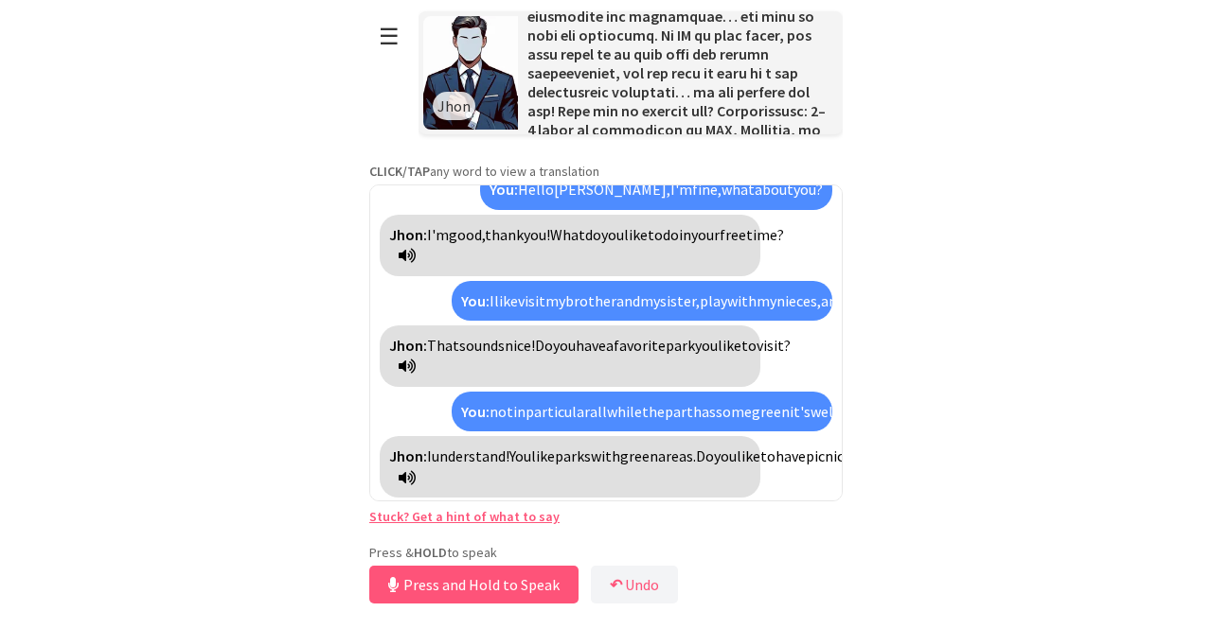
scroll to position [114, 0]
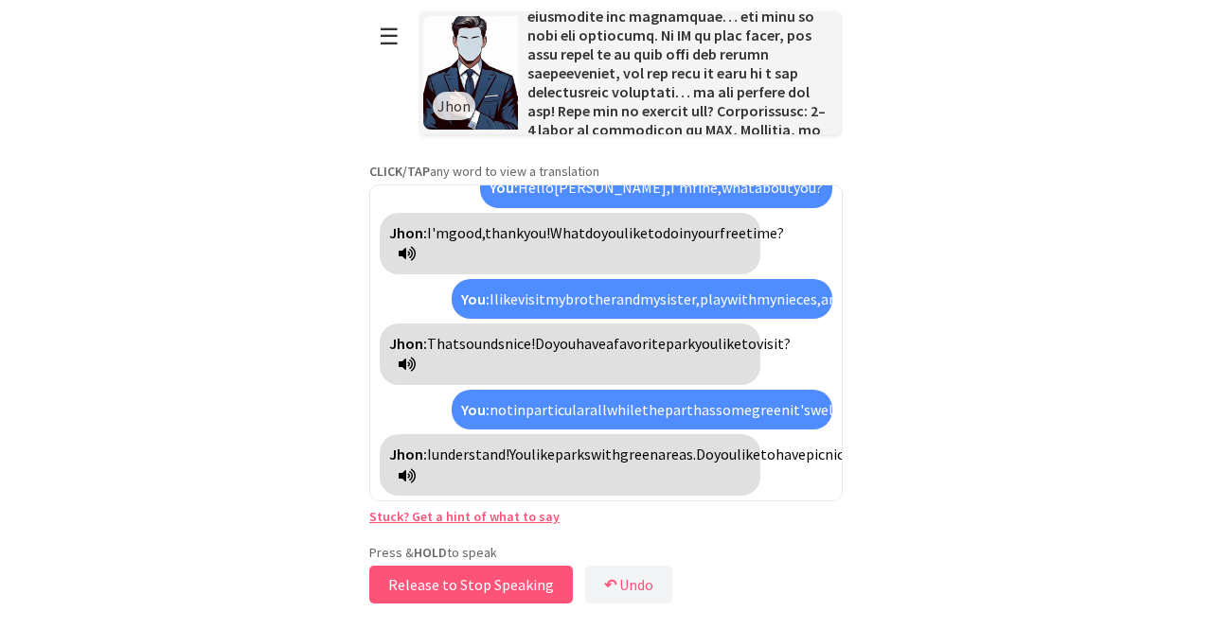
click at [495, 597] on button "Release to Stop Speaking" at bounding box center [471, 585] width 204 height 38
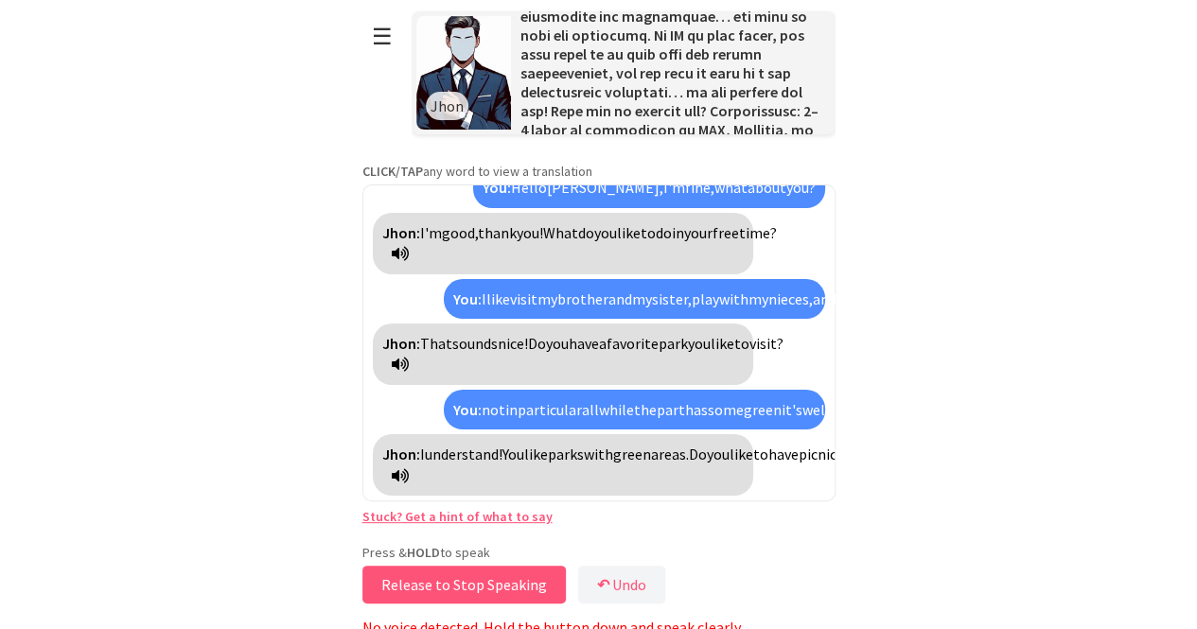
click at [495, 597] on button "Release to Stop Speaking" at bounding box center [465, 585] width 204 height 38
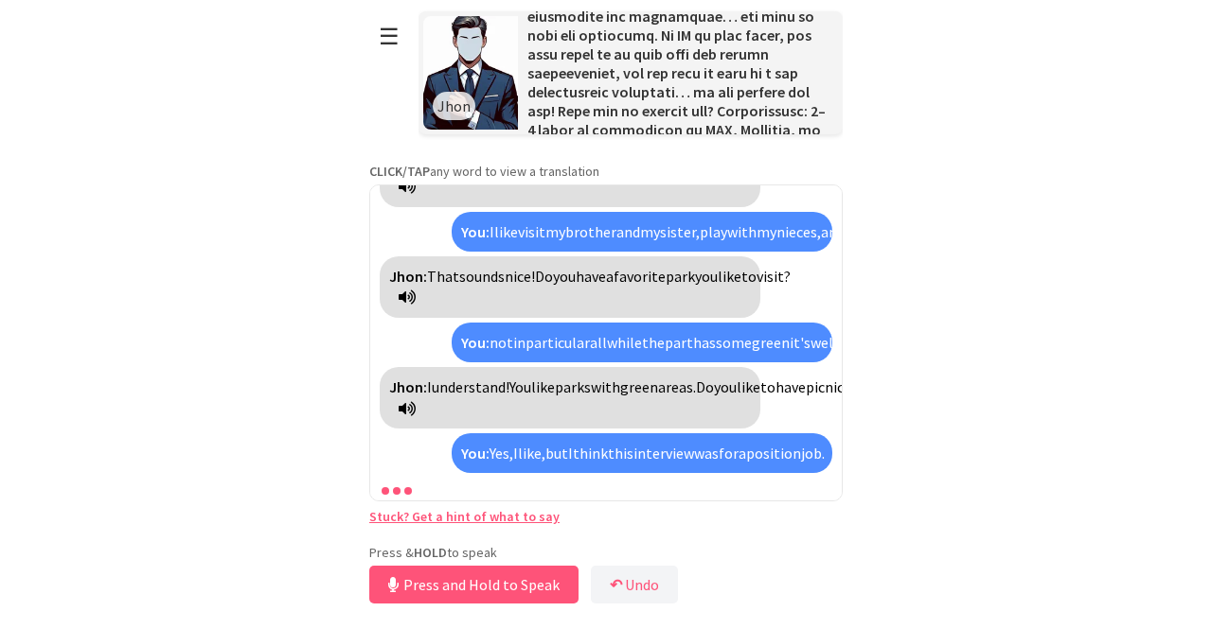
scroll to position [245, 0]
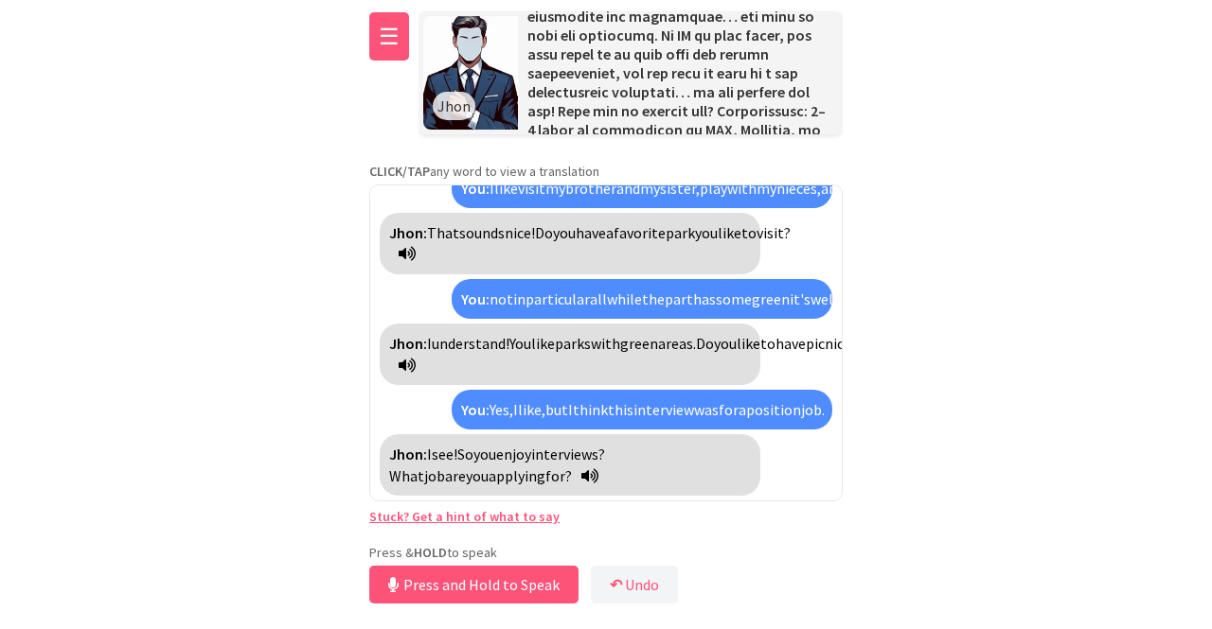
click at [389, 37] on button "☰" at bounding box center [389, 36] width 40 height 48
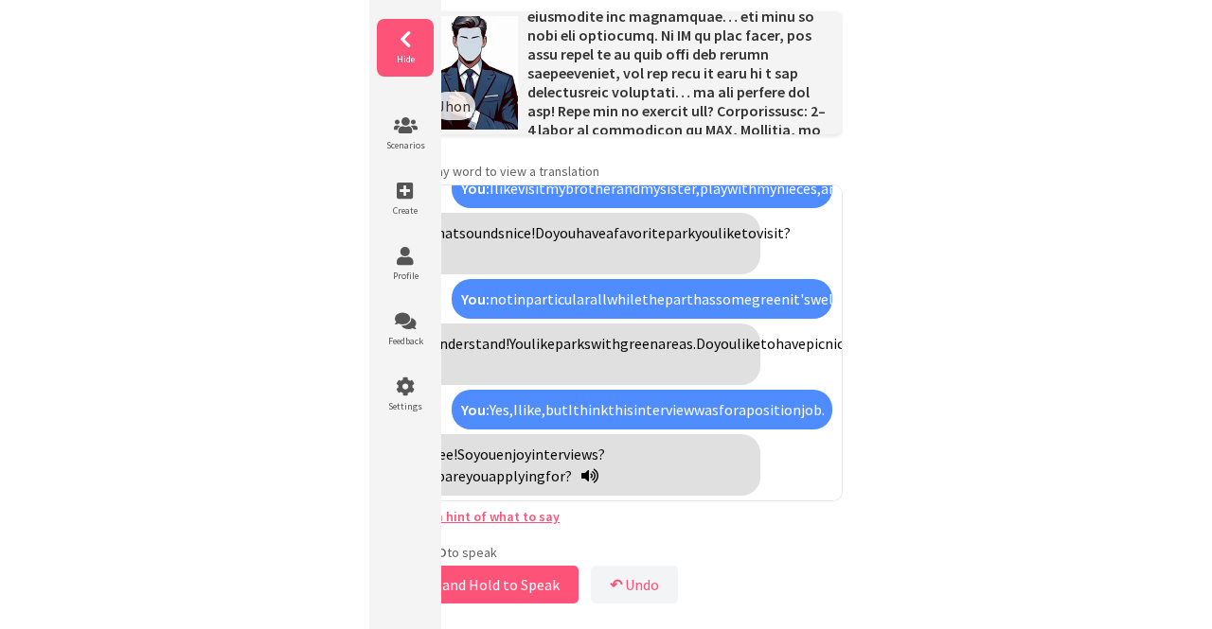
click at [409, 50] on li "Hide" at bounding box center [405, 48] width 57 height 58
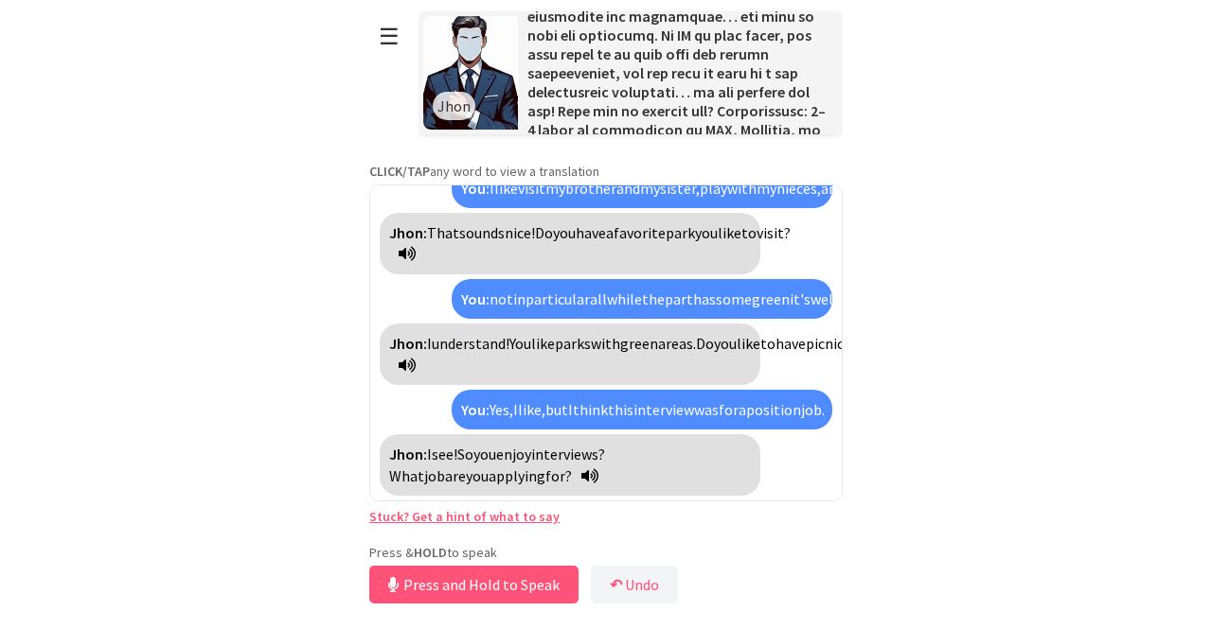
click at [399, 63] on div "☰ Jhon" at bounding box center [605, 72] width 473 height 144
click at [391, 29] on button "☰" at bounding box center [389, 36] width 40 height 48
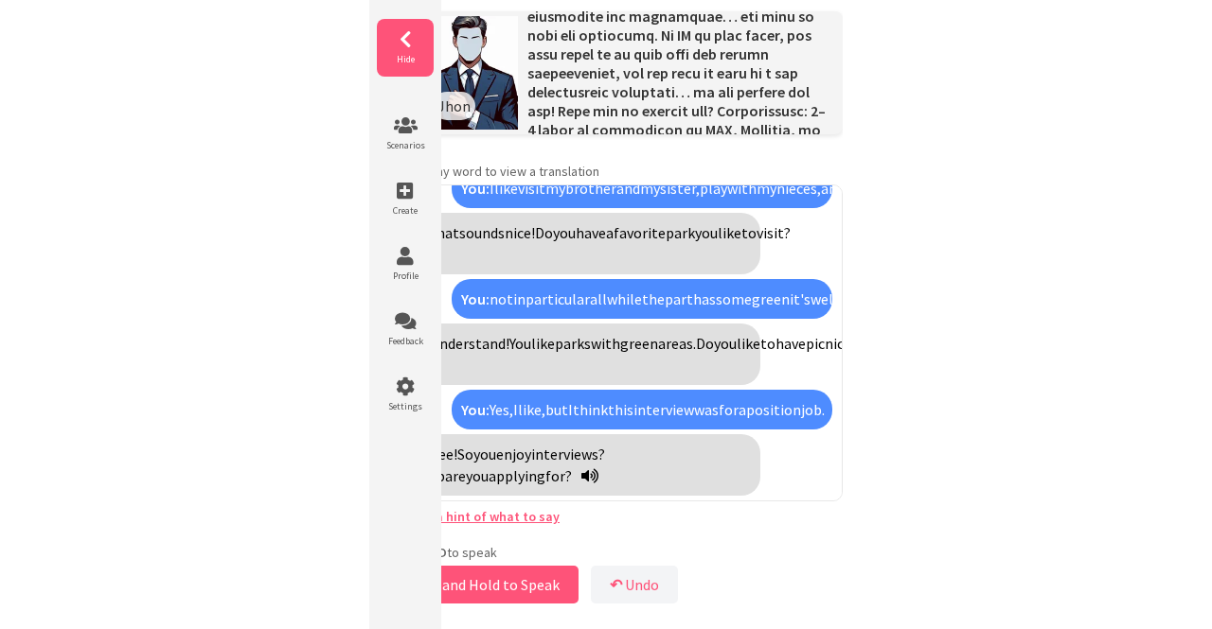
click at [392, 50] on li "Hide" at bounding box center [405, 48] width 57 height 58
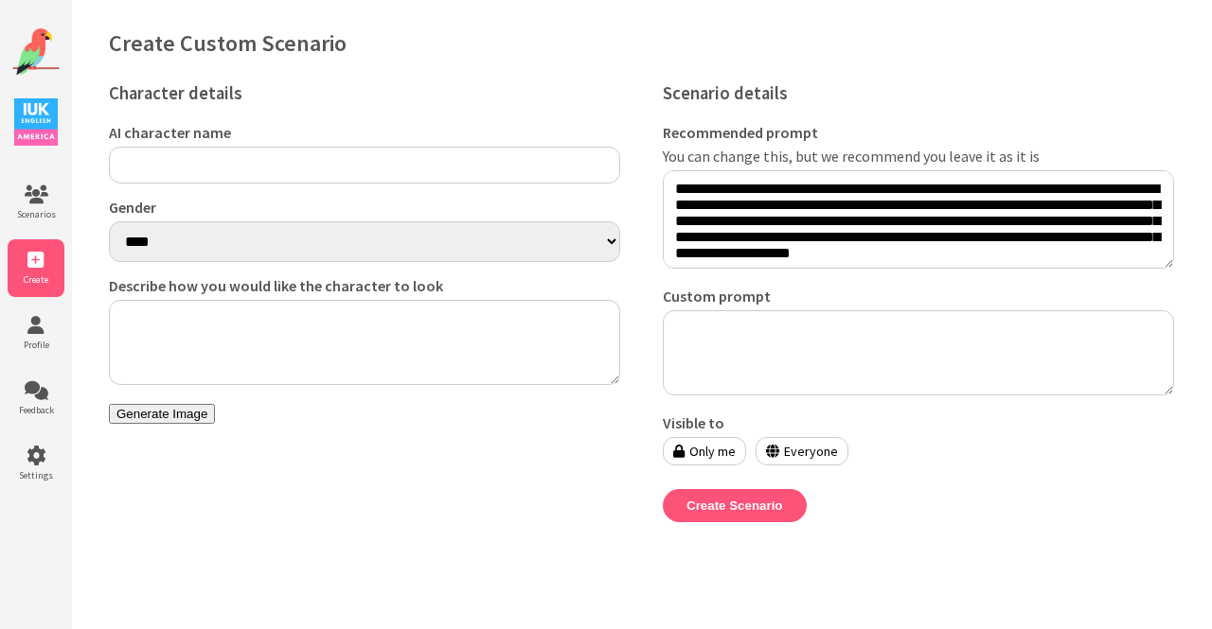
click at [785, 344] on textarea "Custom prompt" at bounding box center [918, 352] width 511 height 85
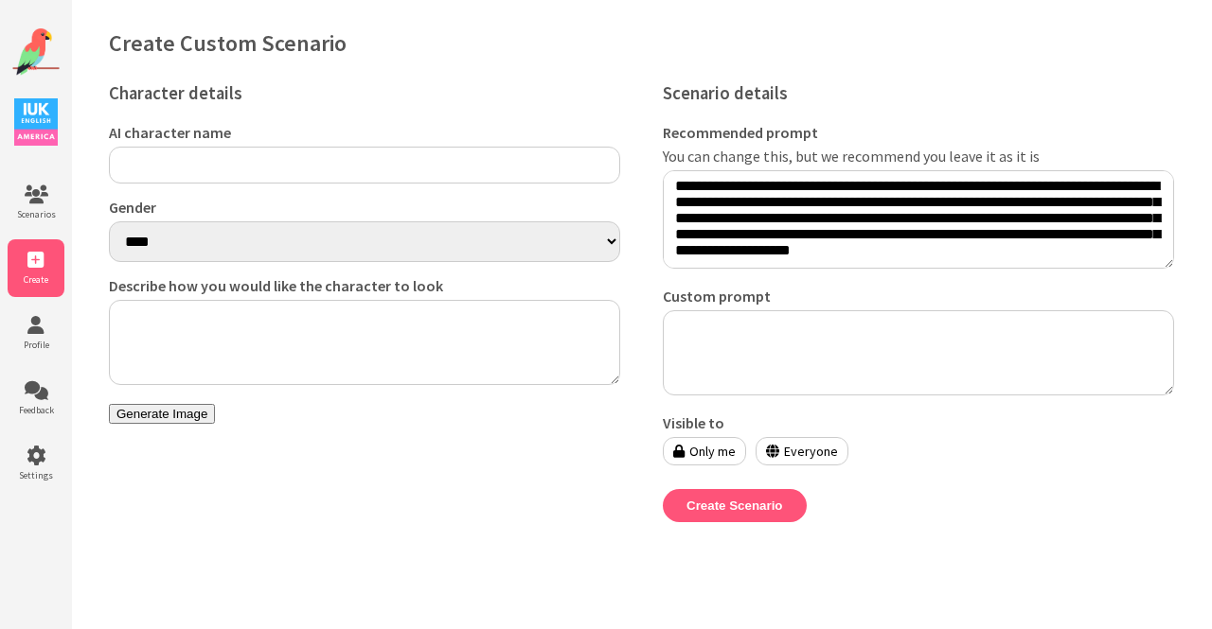
drag, startPoint x: 671, startPoint y: 186, endPoint x: 1211, endPoint y: 345, distance: 562.2
click at [1211, 345] on div "Create Custom Scenario Character details AI character name Gender **** ****** D…" at bounding box center [641, 289] width 1141 height 579
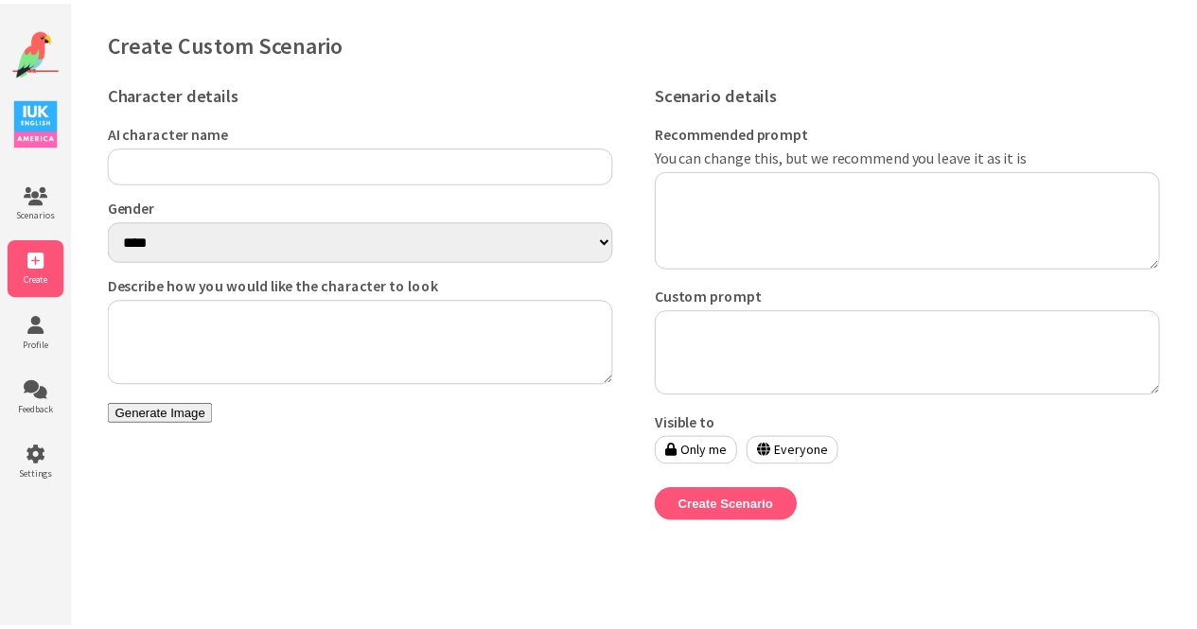
scroll to position [0, 0]
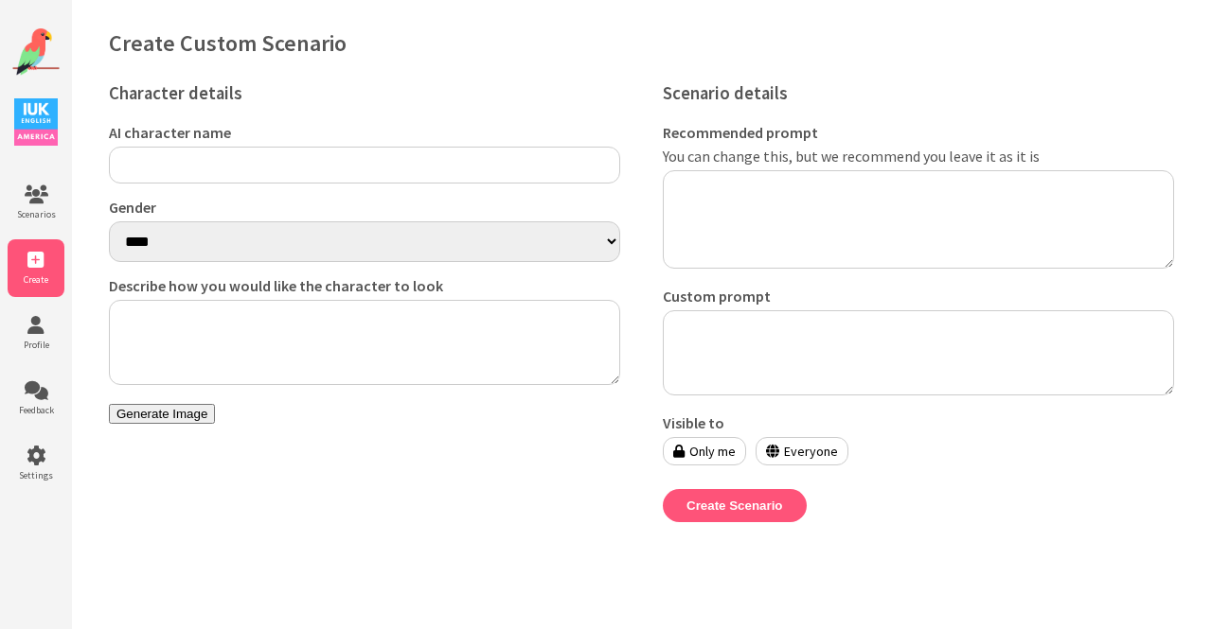
click at [480, 169] on input "AI character name" at bounding box center [364, 165] width 511 height 37
type input "****"
click at [243, 357] on textarea "Describe how you would like the character to look" at bounding box center [364, 342] width 511 height 85
type textarea "**********"
click at [800, 355] on textarea "Custom prompt" at bounding box center [918, 352] width 511 height 85
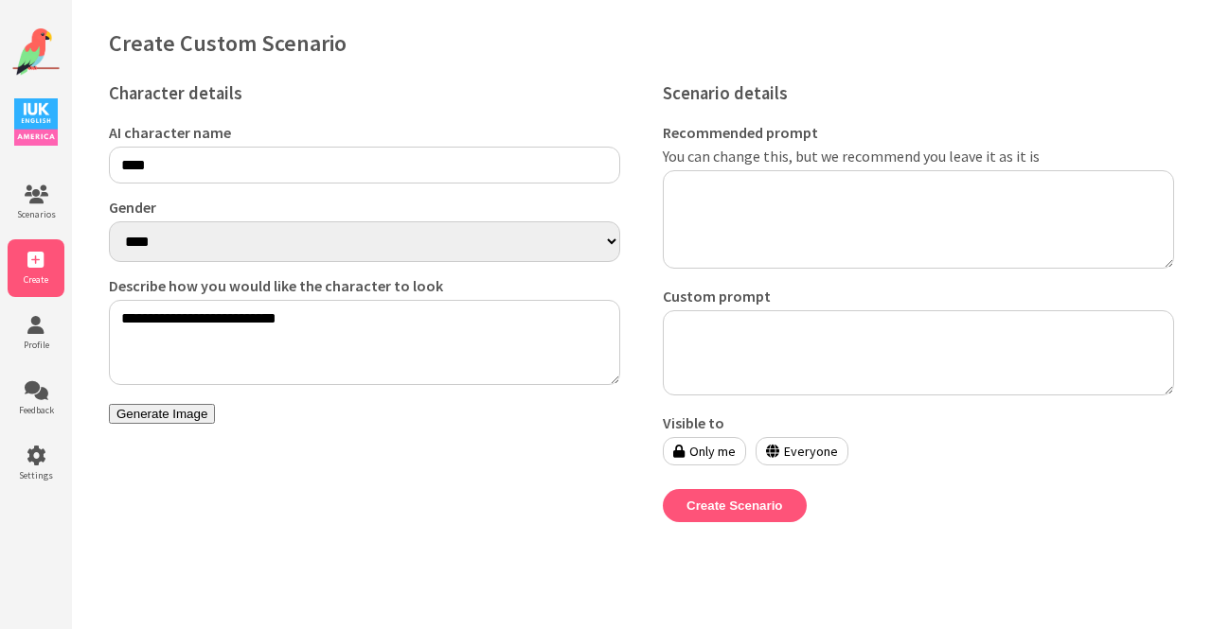
click at [199, 424] on button "Generate Image" at bounding box center [162, 414] width 106 height 20
click at [726, 362] on textarea "Custom prompt" at bounding box center [918, 352] width 511 height 85
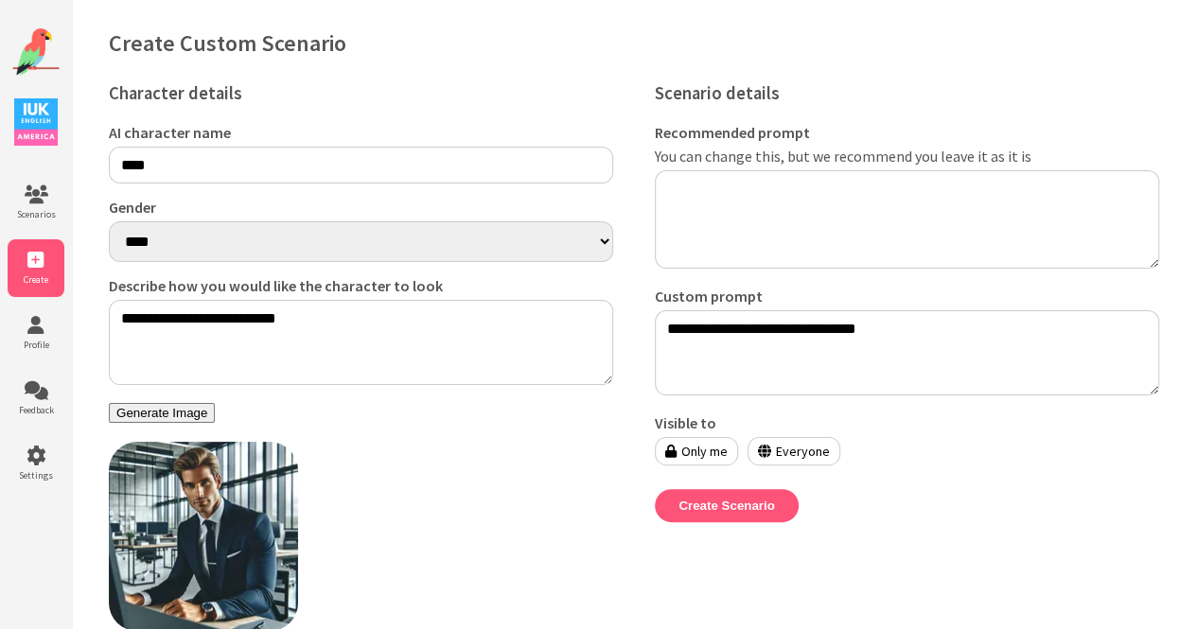
paste textarea "**********"
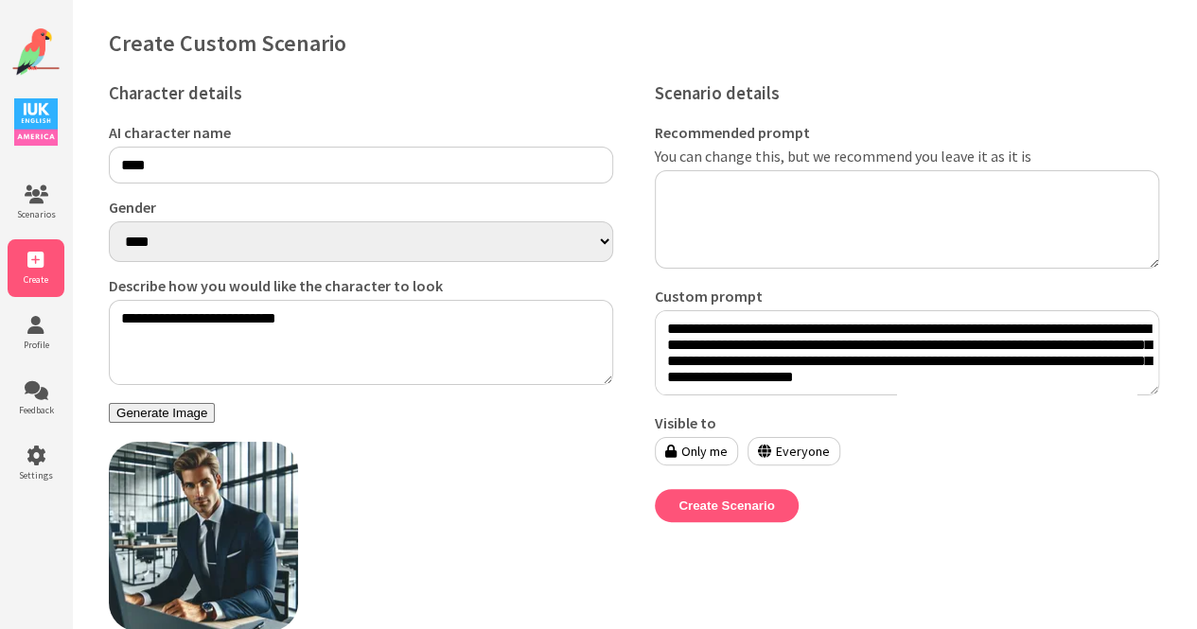
scroll to position [441, 0]
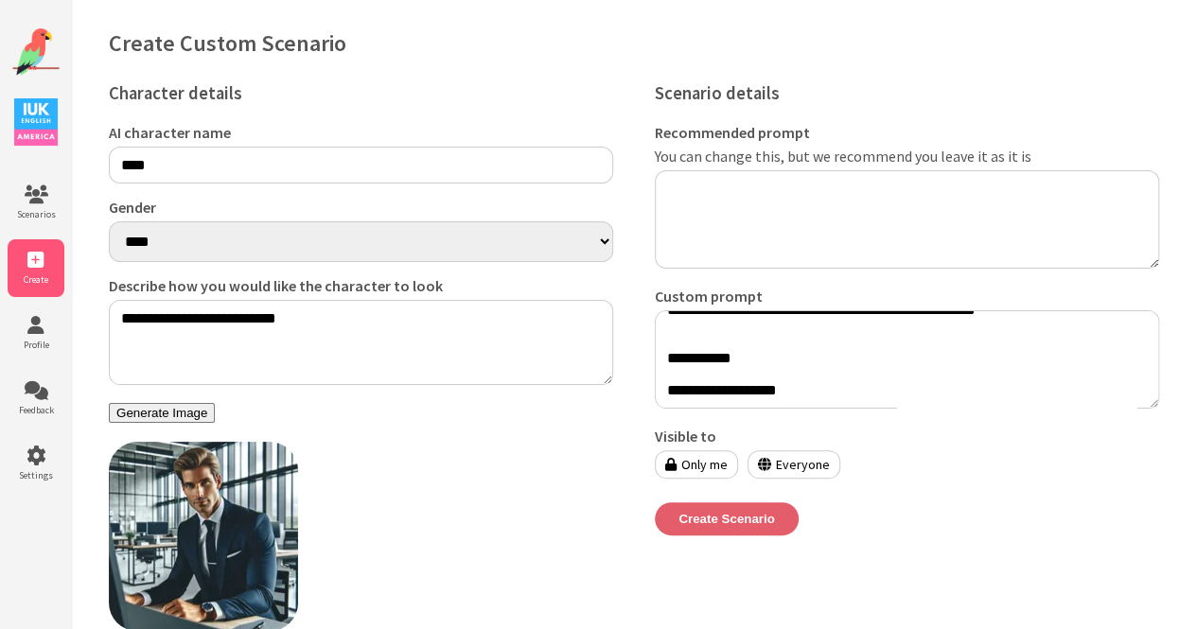
type textarea "**********"
click at [745, 531] on button "Create Scenario" at bounding box center [727, 519] width 144 height 33
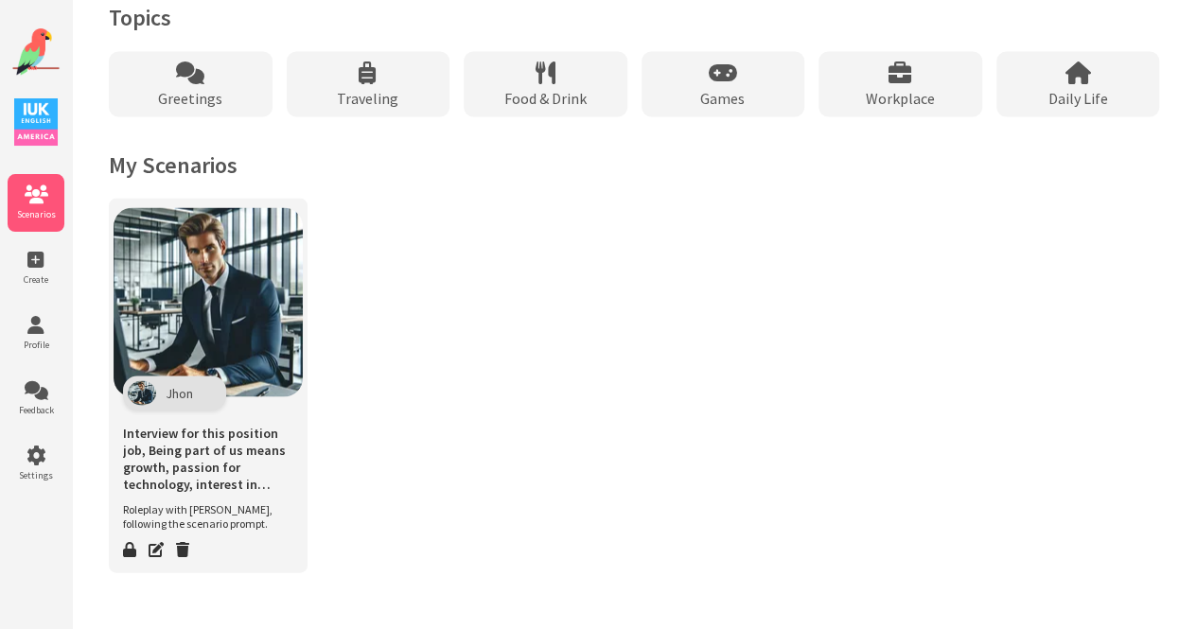
scroll to position [1737, 0]
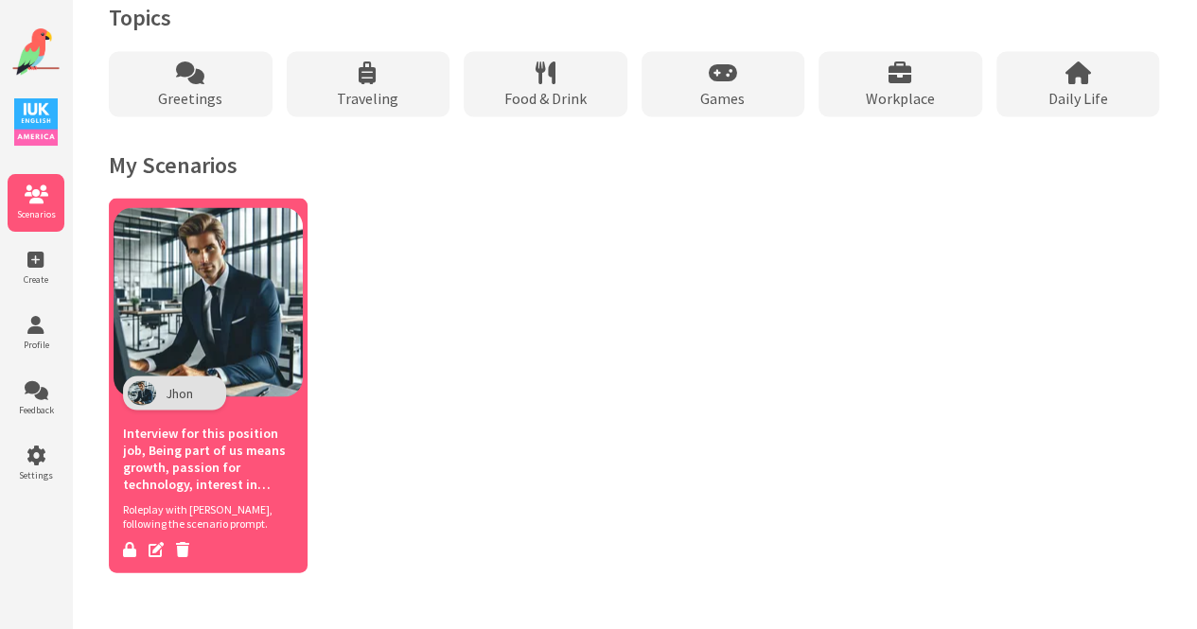
click at [167, 294] on img at bounding box center [208, 301] width 189 height 189
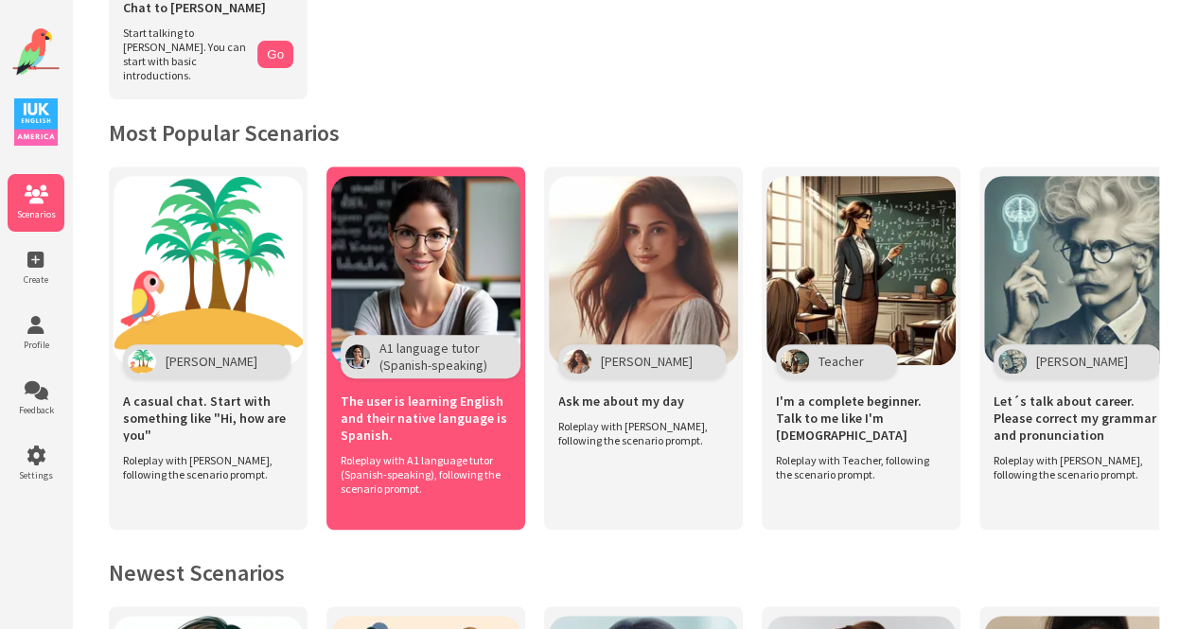
scroll to position [0, 0]
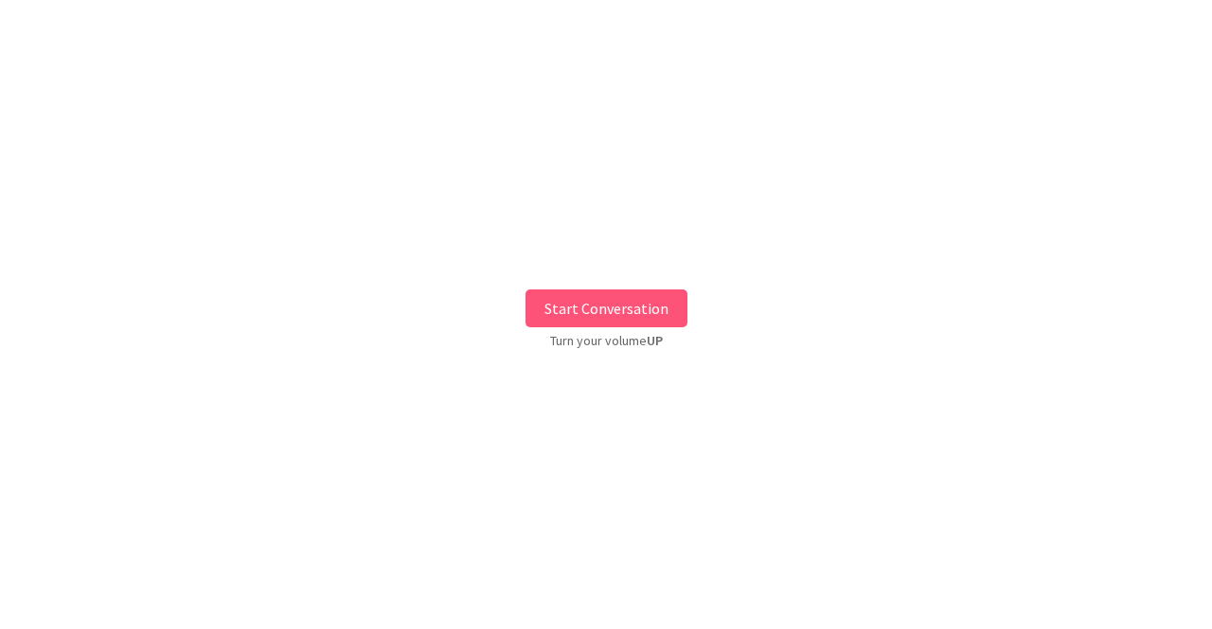
click at [568, 297] on button "Start Conversation" at bounding box center [606, 309] width 162 height 38
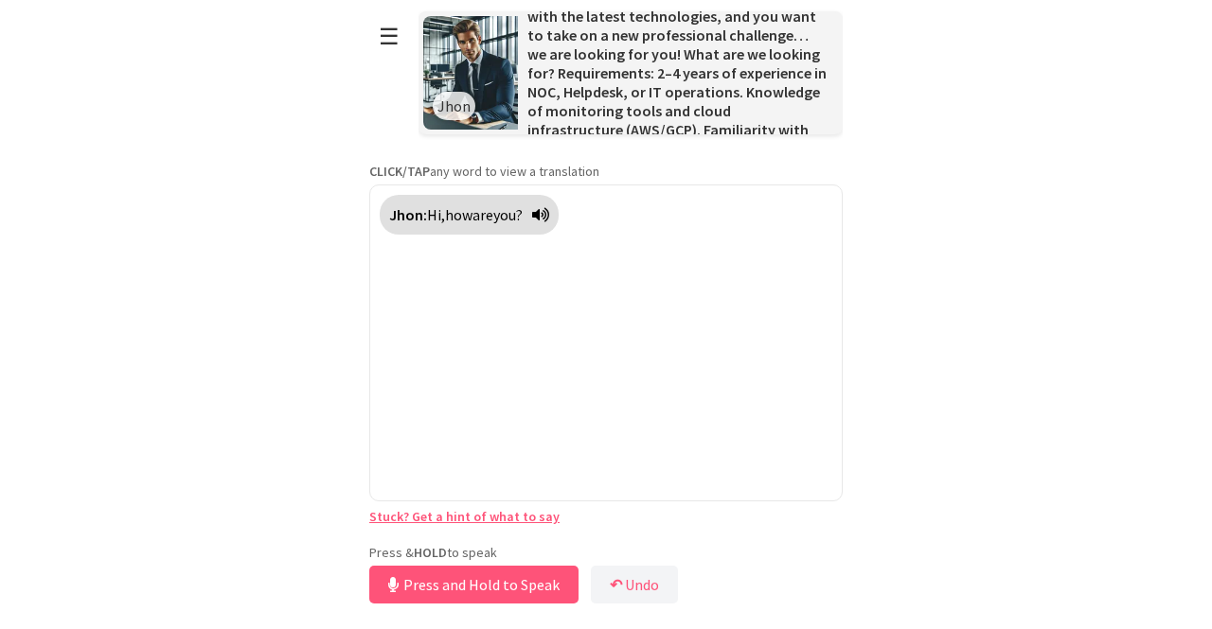
click at [534, 531] on div "**********" at bounding box center [605, 304] width 473 height 609
click at [519, 597] on button "Release to Stop Speaking" at bounding box center [471, 585] width 204 height 38
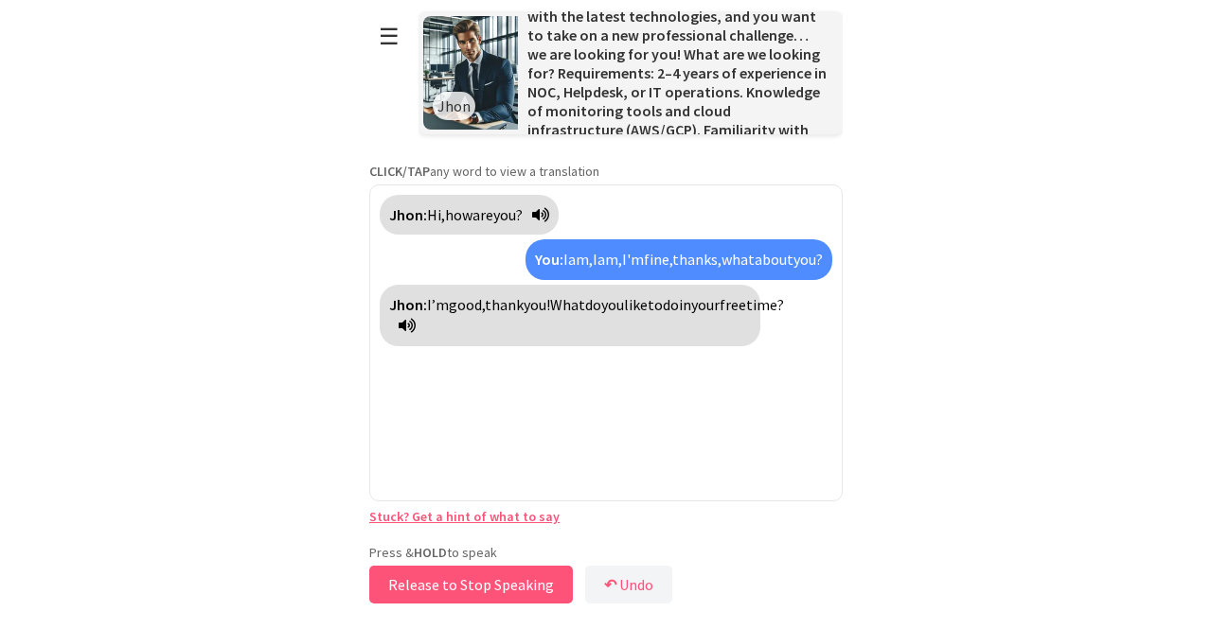
click at [519, 597] on button "Release to Stop Speaking" at bounding box center [471, 585] width 204 height 38
